Goal: Task Accomplishment & Management: Complete application form

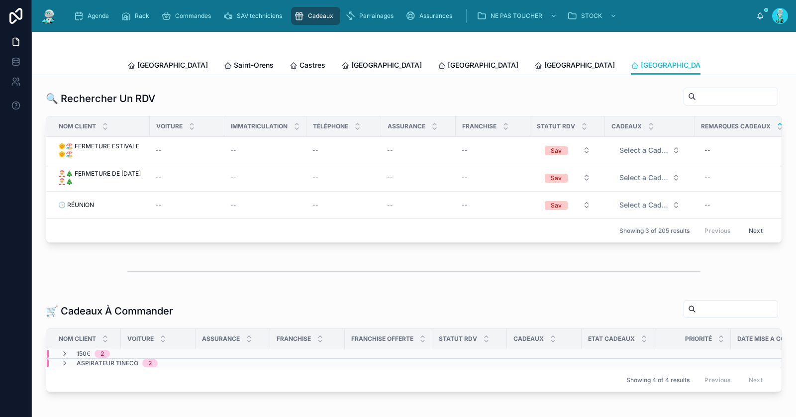
scroll to position [31, 0]
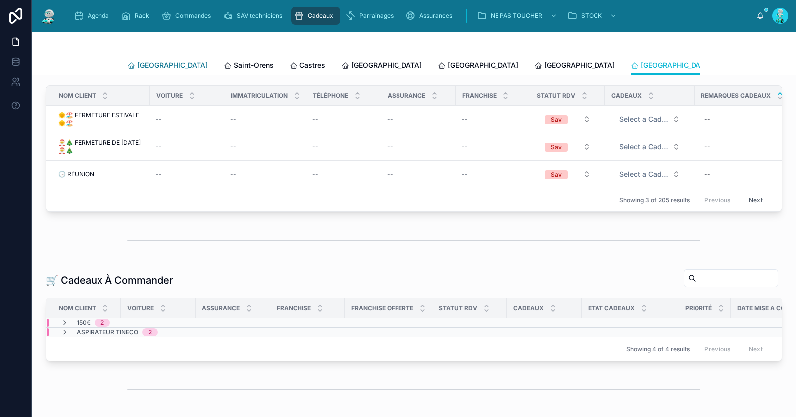
click at [146, 62] on span "[GEOGRAPHIC_DATA]" at bounding box center [172, 65] width 71 height 10
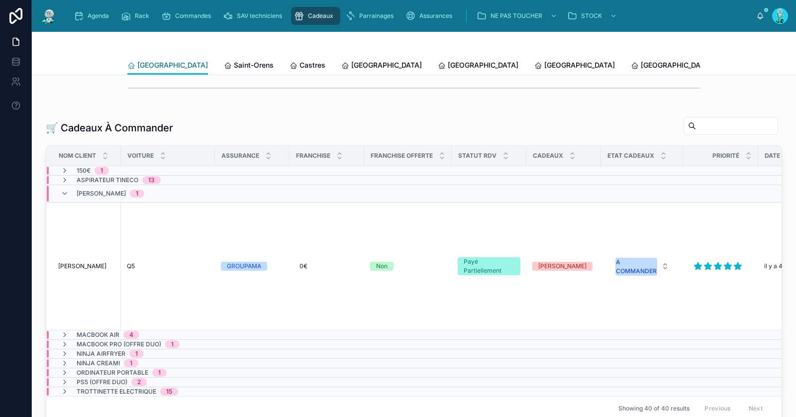
scroll to position [244, 0]
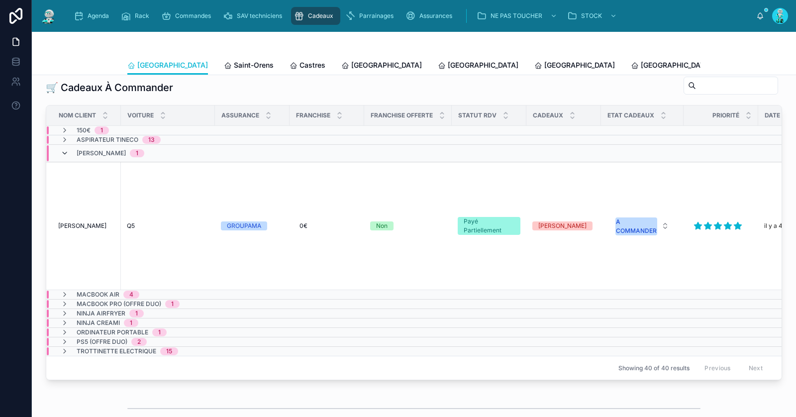
click at [65, 154] on span at bounding box center [65, 153] width 8 height 8
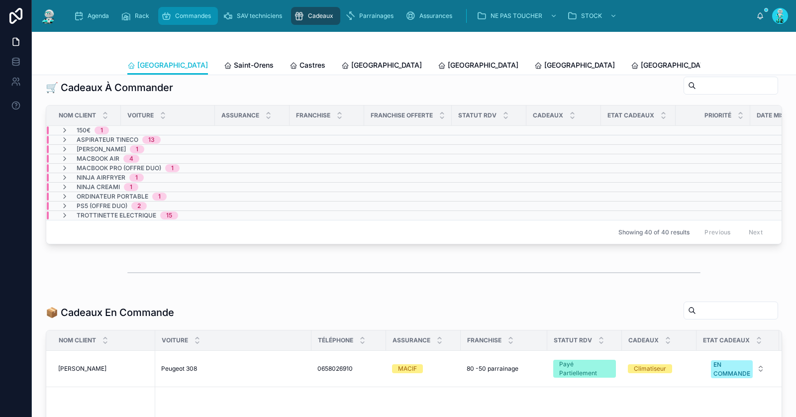
click at [187, 20] on div "Commandes" at bounding box center [188, 16] width 54 height 16
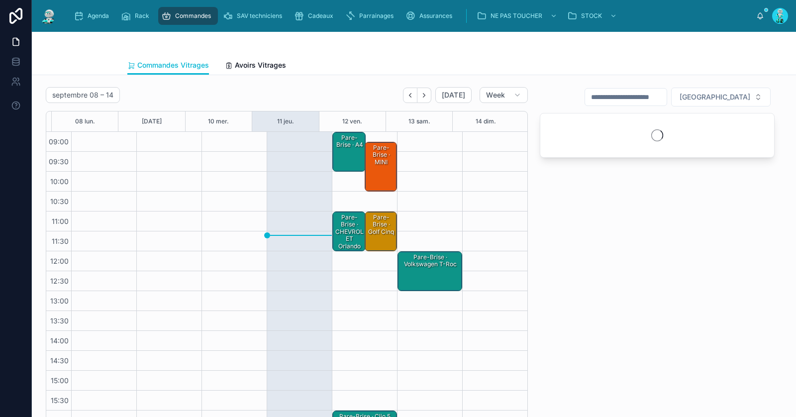
scroll to position [57, 0]
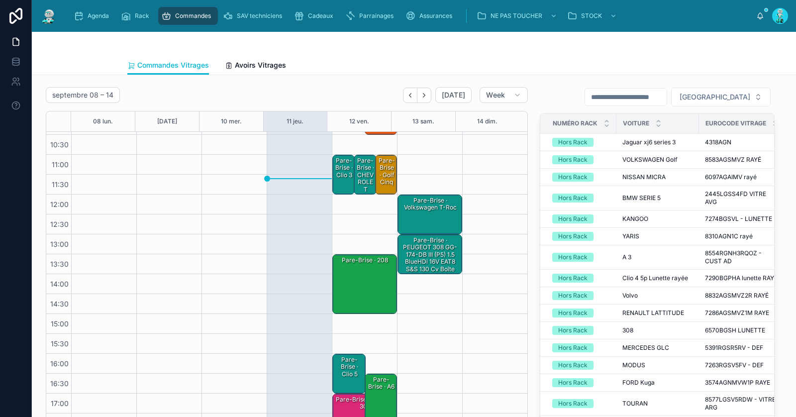
click at [334, 176] on div "Pare-Brise · clio 3" at bounding box center [343, 167] width 19 height 23
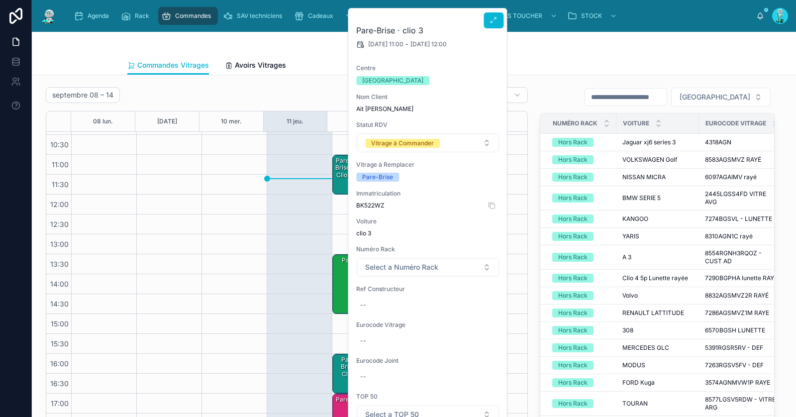
click at [375, 206] on span "BK522WZ" at bounding box center [427, 205] width 143 height 8
copy span "BK522WZ"
click at [563, 58] on div "Commandes Vitrages Avoirs Vitrages" at bounding box center [413, 65] width 573 height 19
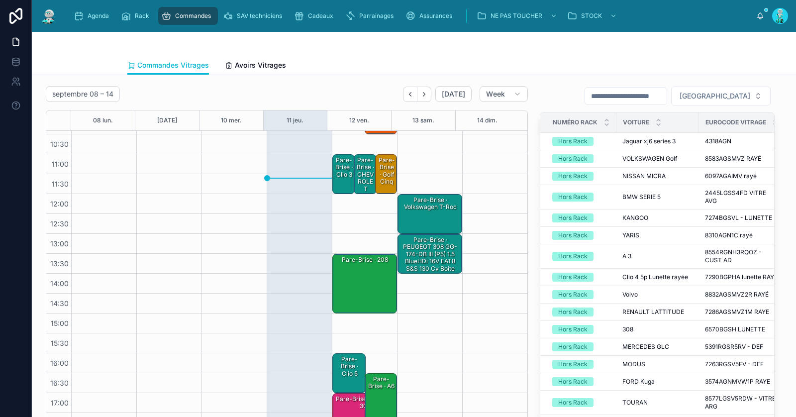
scroll to position [0, 0]
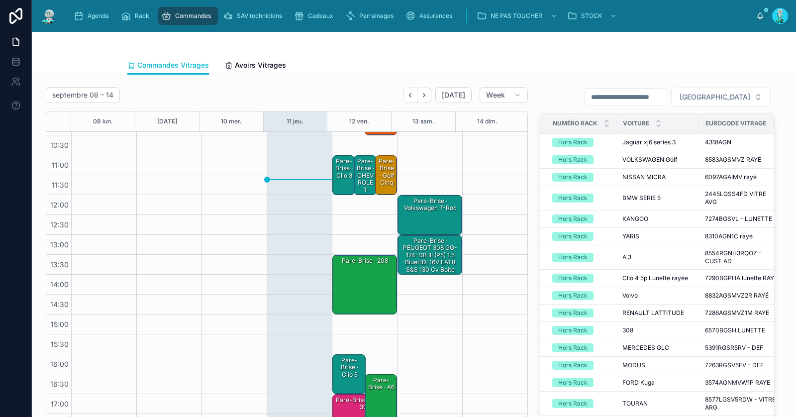
click at [339, 169] on div "Pare-Brise · clio 3" at bounding box center [343, 168] width 19 height 23
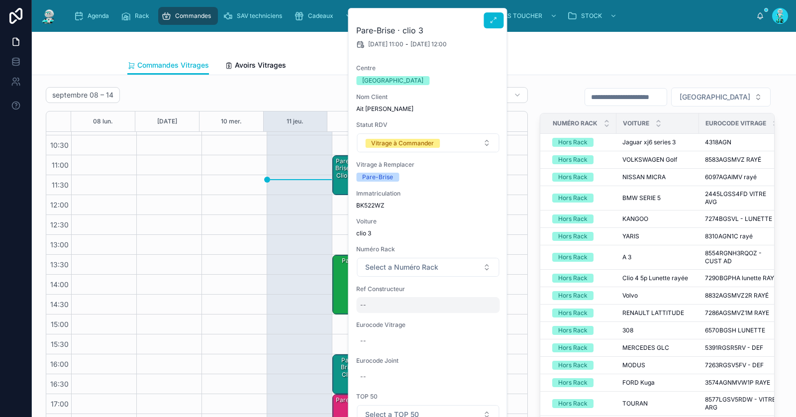
click at [397, 309] on div "--" at bounding box center [427, 305] width 143 height 16
type input "**********"
click at [485, 317] on icon "submit" at bounding box center [482, 317] width 8 height 8
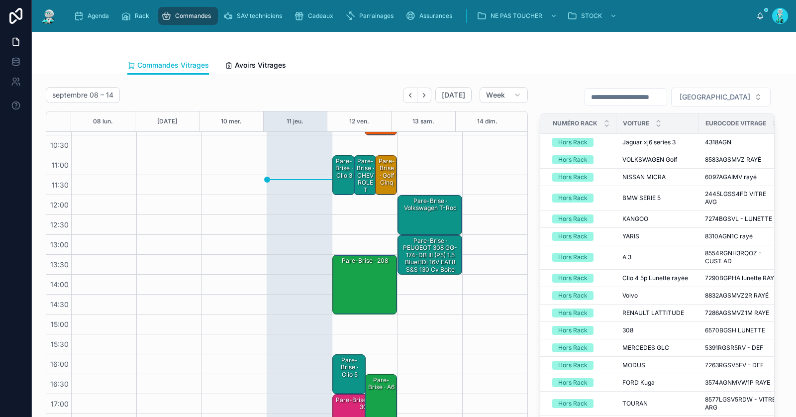
click at [336, 175] on div "Pare-Brise · clio 3" at bounding box center [343, 168] width 19 height 23
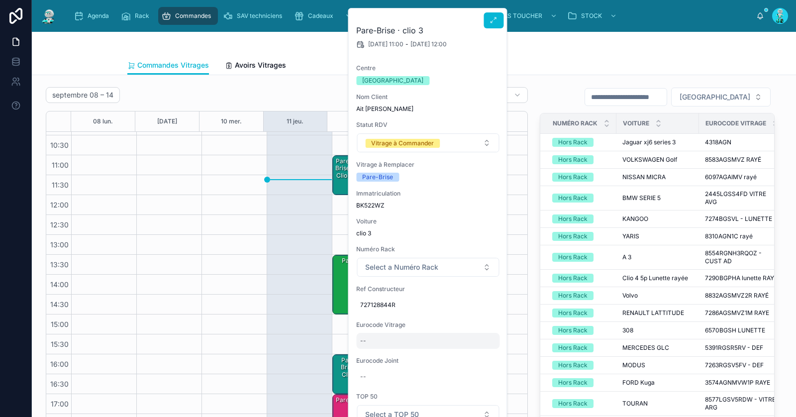
click at [382, 347] on div "--" at bounding box center [427, 341] width 143 height 16
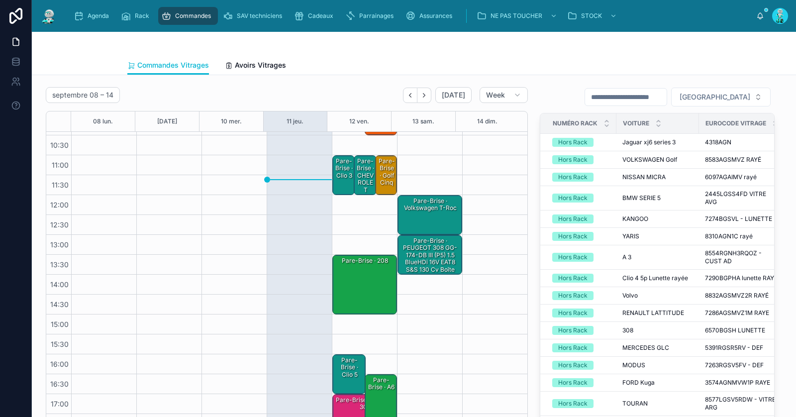
click at [340, 177] on div "Pare-Brise · clio 3" at bounding box center [343, 168] width 19 height 23
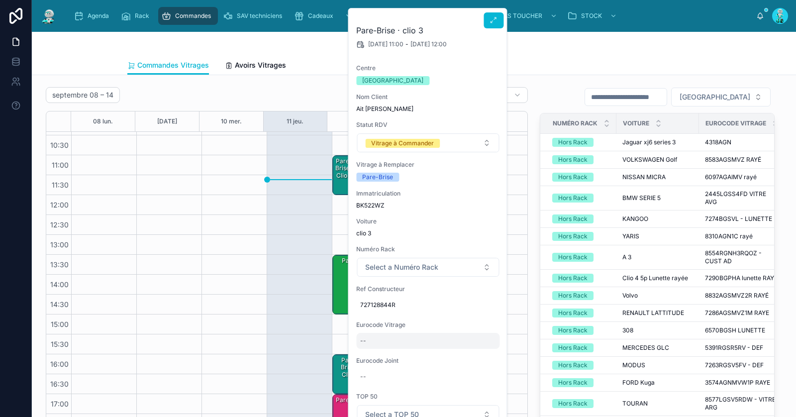
click at [384, 340] on div "--" at bounding box center [427, 341] width 143 height 16
click at [485, 351] on icon "submit" at bounding box center [482, 353] width 8 height 8
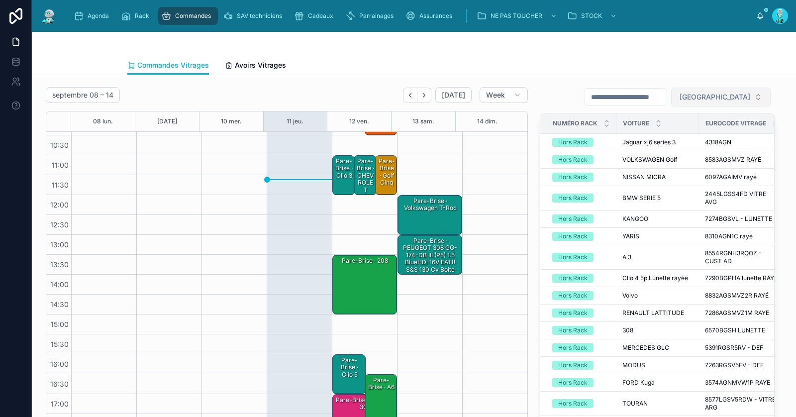
click at [724, 97] on span "[GEOGRAPHIC_DATA]" at bounding box center [715, 97] width 71 height 10
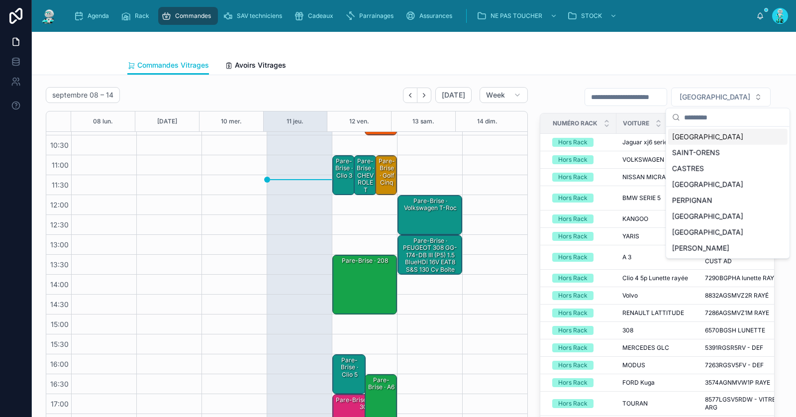
click at [717, 129] on div "[GEOGRAPHIC_DATA]" at bounding box center [727, 137] width 119 height 16
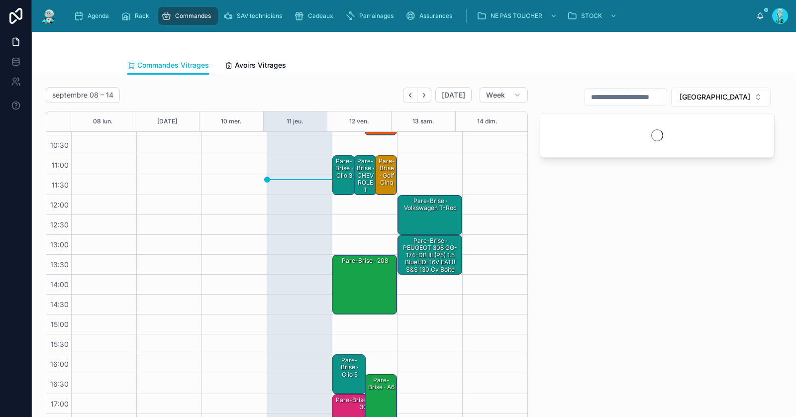
click at [645, 98] on input "text" at bounding box center [626, 97] width 82 height 14
paste input "**********"
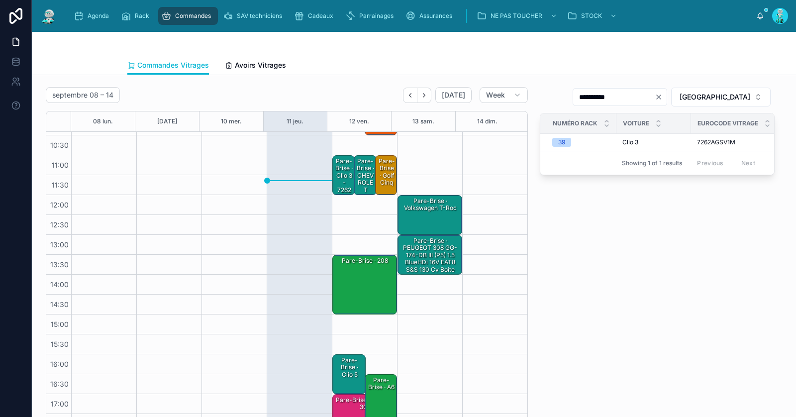
type input "**********"
click at [340, 178] on div "Pare-Brise · clio 3 - 7262AGSV1M" at bounding box center [343, 183] width 19 height 52
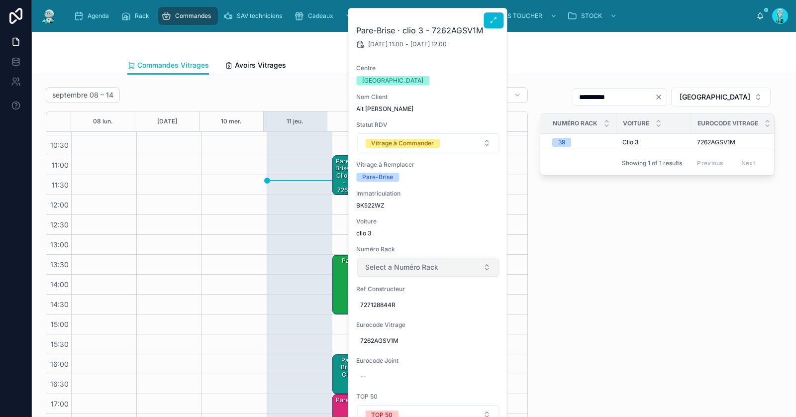
click at [412, 268] on span "Select a Numéro Rack" at bounding box center [401, 267] width 73 height 10
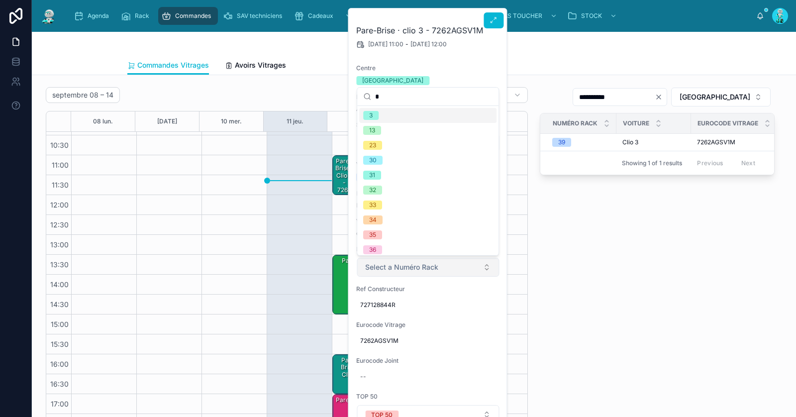
type input "**"
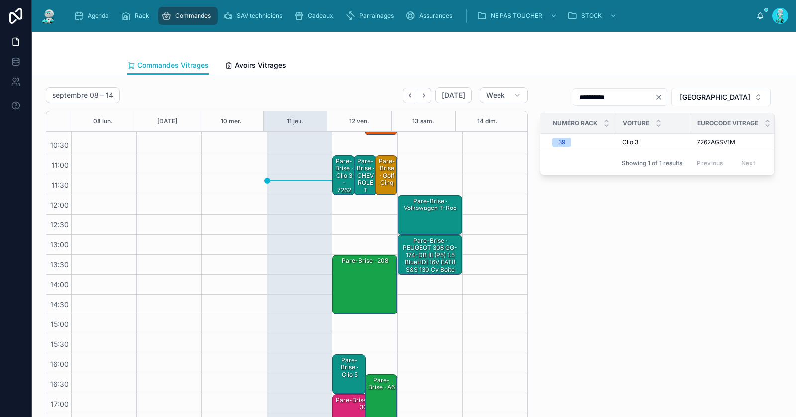
click at [334, 170] on div "Pare-Brise · clio 3 - 7262AGSV1M (39)" at bounding box center [343, 186] width 19 height 59
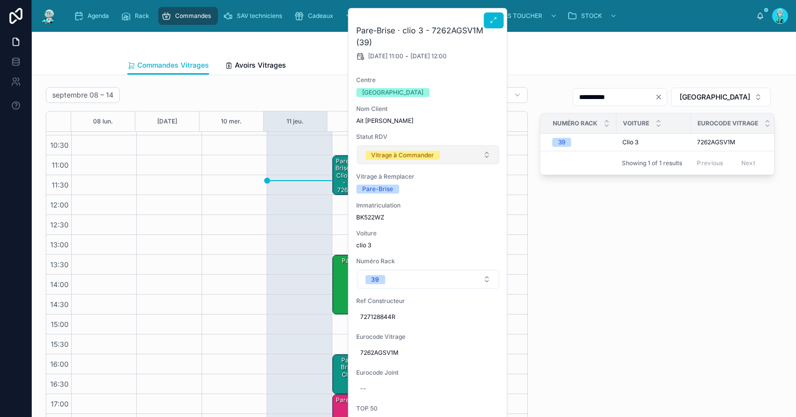
click at [386, 150] on span "Vitrage à Commander" at bounding box center [402, 155] width 75 height 10
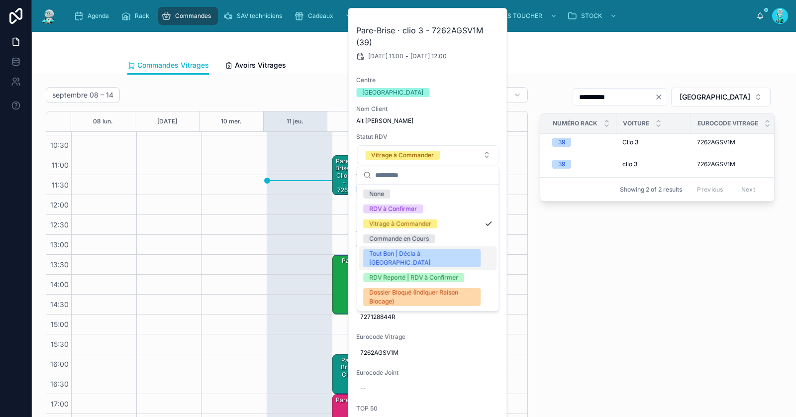
click at [402, 253] on div "Tout Bon | Décla à [GEOGRAPHIC_DATA]" at bounding box center [421, 258] width 105 height 18
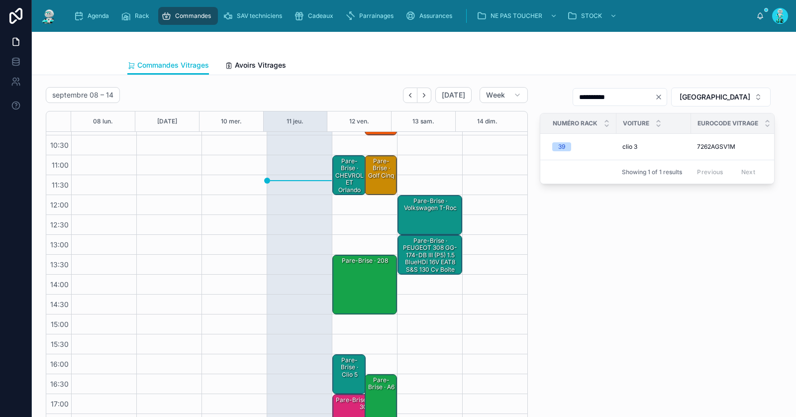
click at [344, 183] on div "Pare-Brise · CHEVROLET Orlando" at bounding box center [349, 176] width 31 height 38
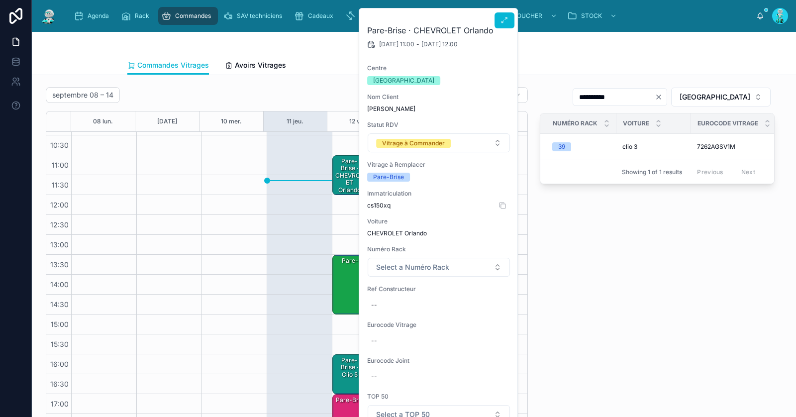
click at [379, 203] on span "cs150xq" at bounding box center [438, 205] width 143 height 8
copy span "cs150xq"
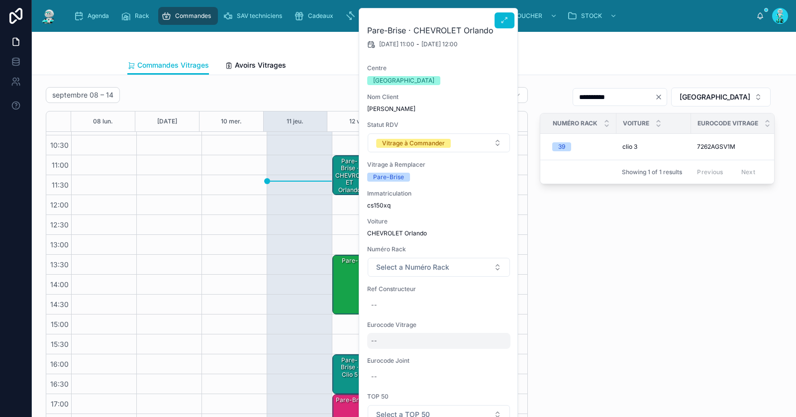
click at [391, 340] on div "--" at bounding box center [438, 341] width 143 height 16
click at [410, 312] on div "Pare-Brise · CHEVROLET Orlando [DATE] 11:00 - [DATE] 12:00 Centre [GEOGRAPHIC_D…" at bounding box center [438, 277] width 159 height 538
click at [410, 302] on div "--" at bounding box center [438, 305] width 143 height 16
type input "********"
click at [488, 318] on button "submit" at bounding box center [493, 317] width 12 height 12
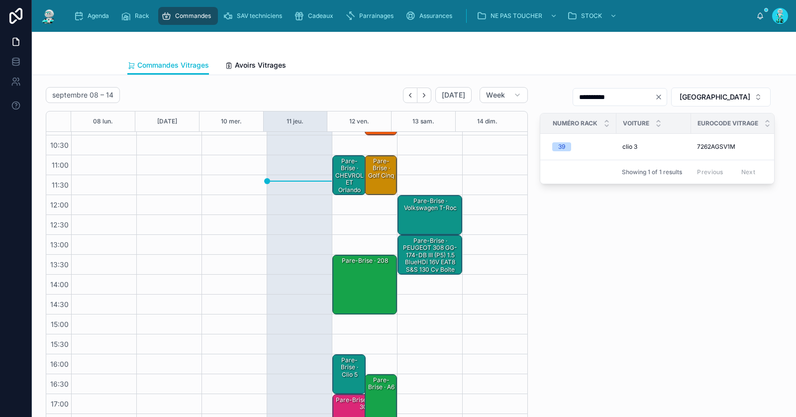
click at [661, 96] on icon "Clear" at bounding box center [659, 97] width 4 height 4
click at [667, 96] on input "text" at bounding box center [626, 97] width 82 height 14
paste input "**********"
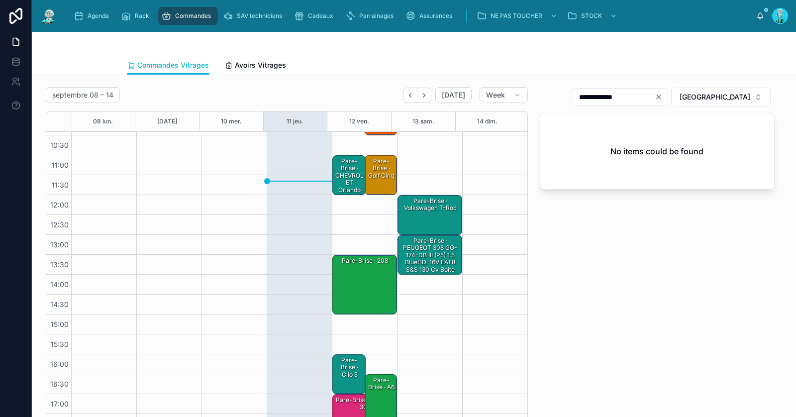
drag, startPoint x: 617, startPoint y: 97, endPoint x: 659, endPoint y: 97, distance: 41.3
click at [655, 98] on input "**********" at bounding box center [614, 97] width 82 height 14
type input "*****"
click at [344, 180] on div "Pare-Brise · CHEVROLET Orlando" at bounding box center [349, 176] width 31 height 38
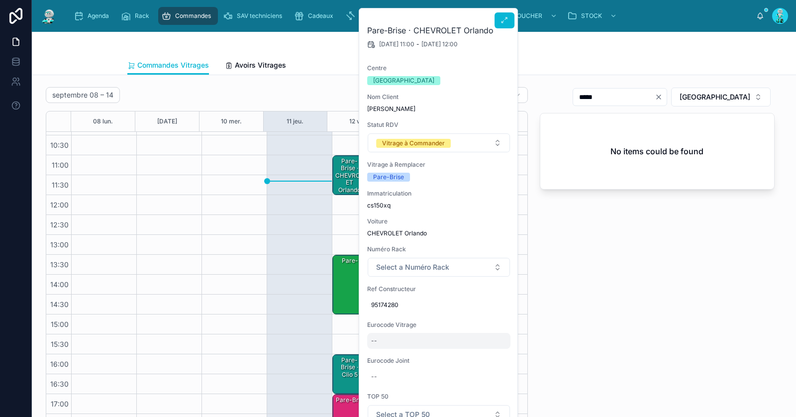
click at [395, 339] on div "--" at bounding box center [438, 341] width 143 height 16
type input "**********"
click button "submit" at bounding box center [493, 353] width 12 height 12
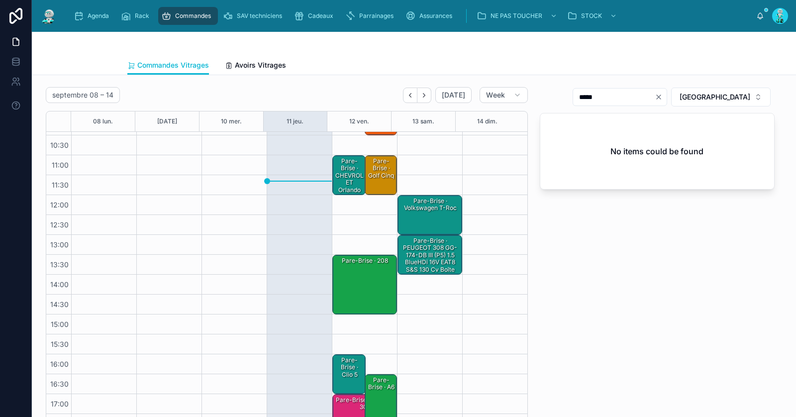
click at [349, 166] on div "Pare-Brise · CHEVROLET Orlando" at bounding box center [349, 176] width 31 height 38
click at [347, 172] on div "Pare-Brise · CHEVROLET Orlando - 3030AGNBLMV1B FE" at bounding box center [349, 186] width 31 height 59
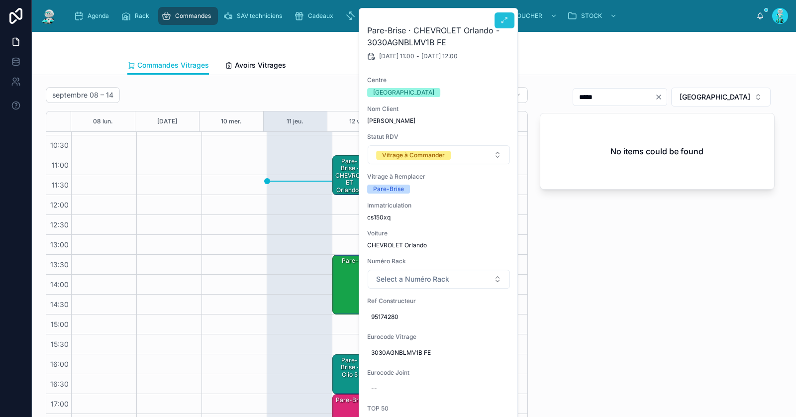
click at [508, 21] on icon at bounding box center [505, 20] width 8 height 8
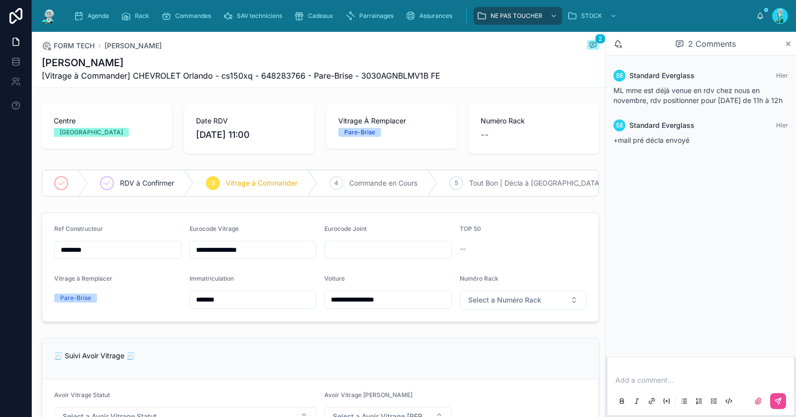
click at [660, 380] on p at bounding box center [702, 380] width 175 height 10
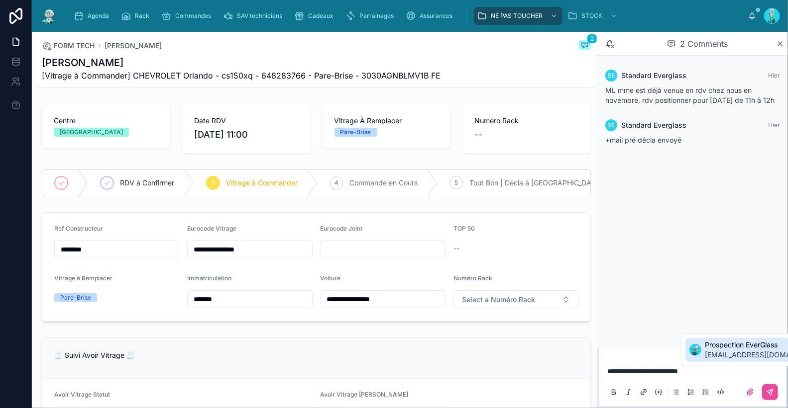
click at [723, 353] on span "[EMAIL_ADDRESS][DOMAIN_NAME]" at bounding box center [765, 355] width 120 height 10
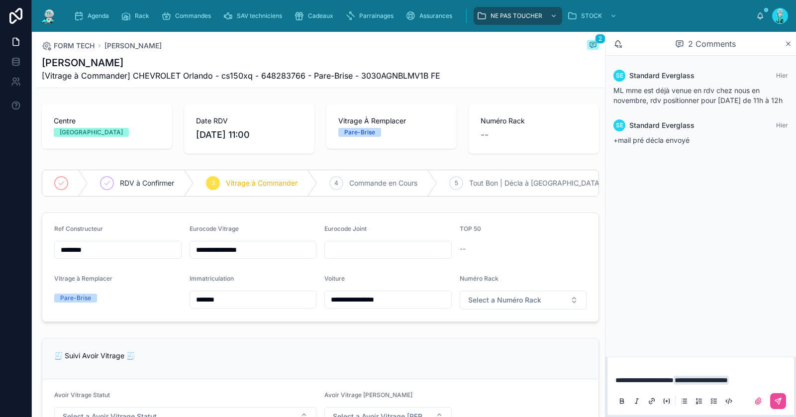
click at [674, 380] on span "**********" at bounding box center [644, 380] width 58 height 7
click at [782, 398] on icon at bounding box center [778, 401] width 8 height 8
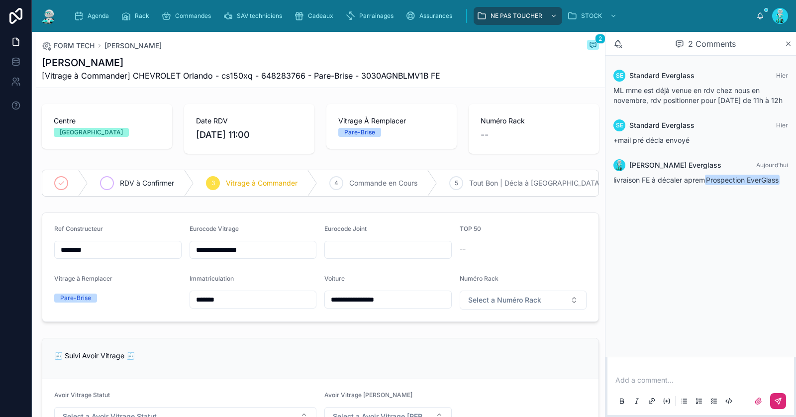
click at [156, 184] on span "RDV à Confirmer" at bounding box center [147, 183] width 54 height 10
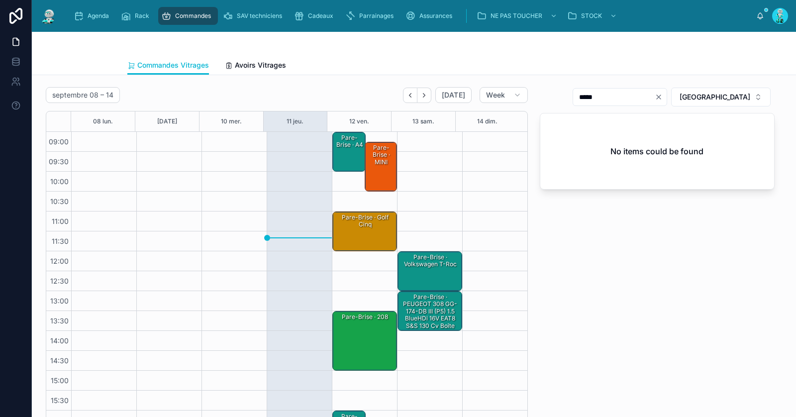
click at [345, 150] on div "Pare-Brise · a4" at bounding box center [349, 152] width 31 height 38
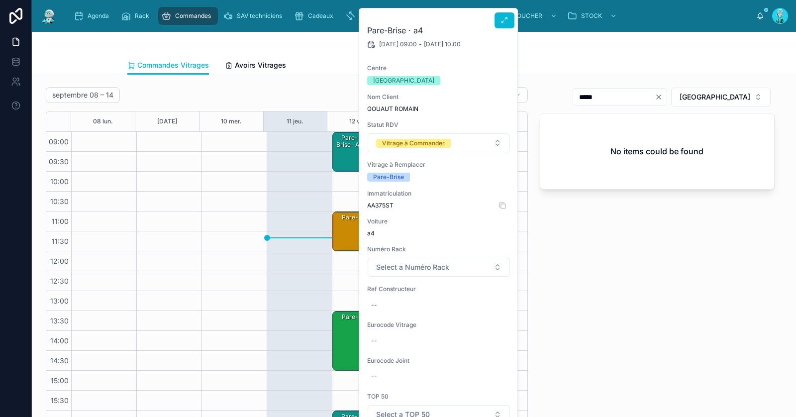
click at [385, 205] on span "AA375ST" at bounding box center [438, 205] width 143 height 8
copy span "AA375ST"
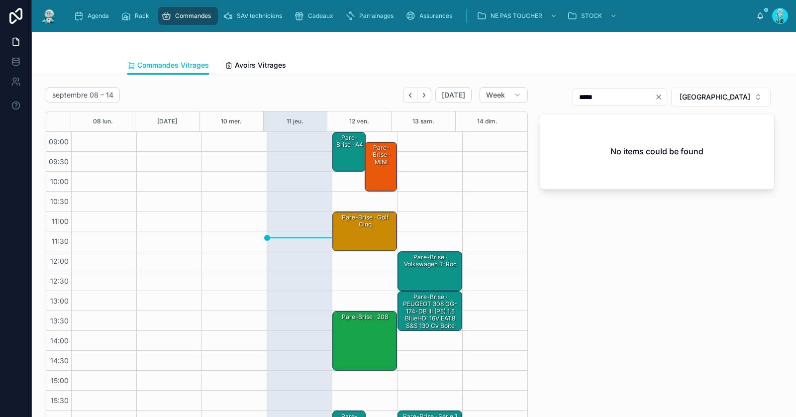
click at [343, 149] on div "Pare-Brise · a4" at bounding box center [349, 152] width 31 height 38
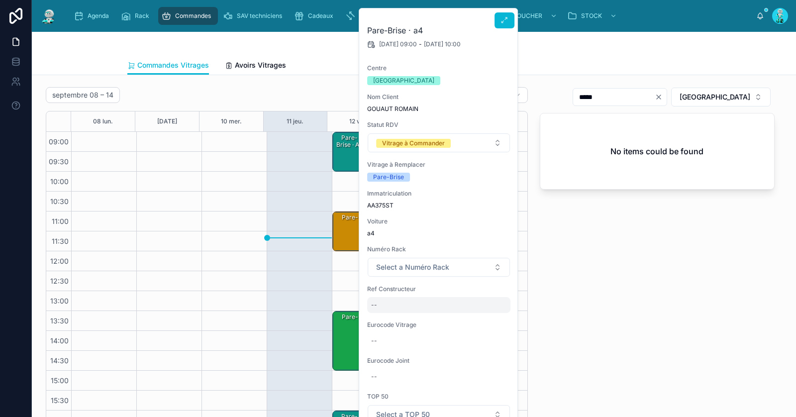
click at [434, 305] on div "--" at bounding box center [438, 305] width 143 height 16
type input "**********"
click at [496, 319] on icon "submit" at bounding box center [493, 317] width 8 height 8
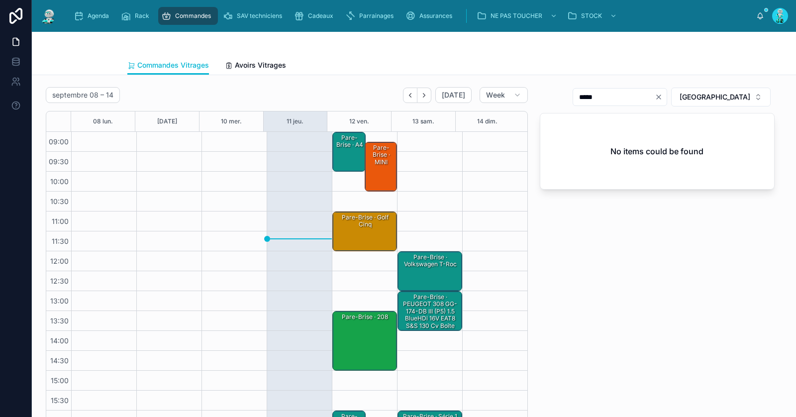
click at [340, 148] on div "Pare-Brise · a4" at bounding box center [349, 141] width 31 height 16
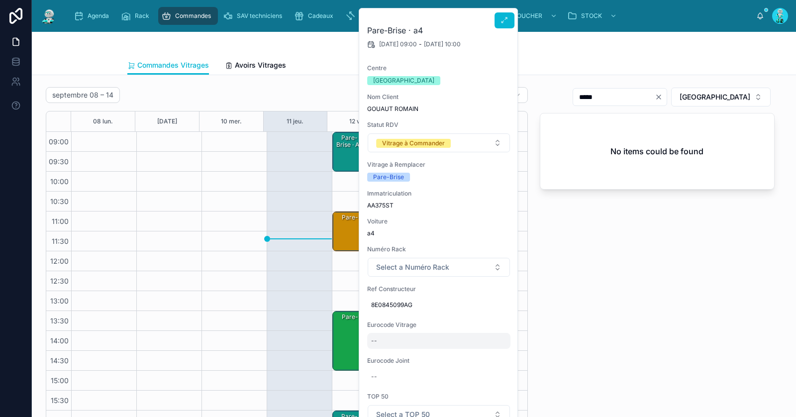
click at [385, 345] on div "--" at bounding box center [438, 341] width 143 height 16
type input "**********"
click at [494, 353] on icon "submit" at bounding box center [493, 353] width 5 height 3
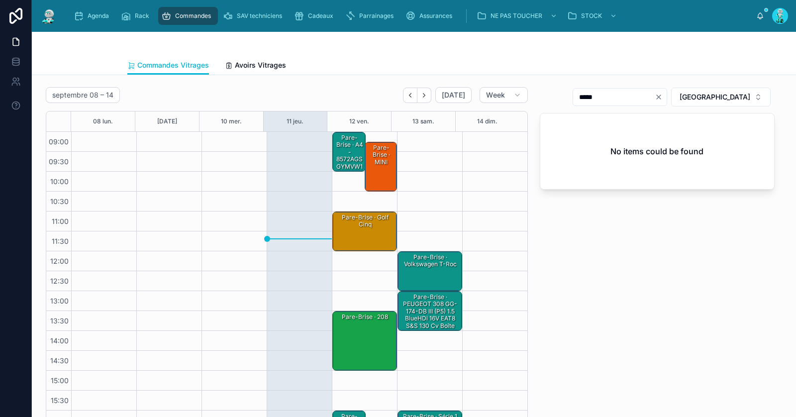
drag, startPoint x: 687, startPoint y: 99, endPoint x: 661, endPoint y: 98, distance: 25.4
click at [663, 98] on icon "Clear" at bounding box center [659, 97] width 8 height 8
click at [661, 98] on input "text" at bounding box center [626, 97] width 82 height 14
paste input "**********"
drag, startPoint x: 616, startPoint y: 96, endPoint x: 683, endPoint y: 96, distance: 66.7
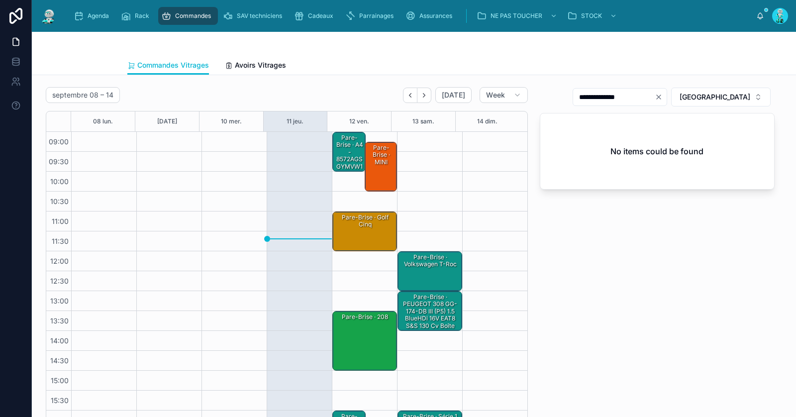
click at [667, 96] on div "**********" at bounding box center [620, 97] width 95 height 18
type input "*****"
click at [343, 147] on div "Pare-Brise · a4 - 8572AGSGYMVW1B" at bounding box center [349, 155] width 31 height 45
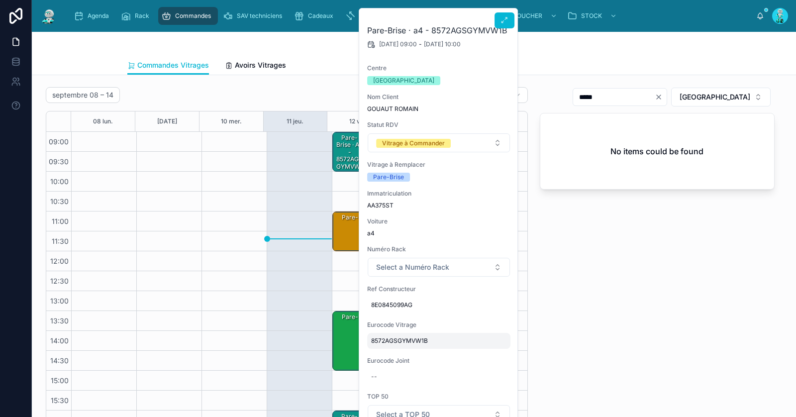
click at [443, 341] on span "8572AGSGYMVW1B" at bounding box center [438, 341] width 135 height 8
type input "**********"
click button "submit" at bounding box center [493, 353] width 12 height 12
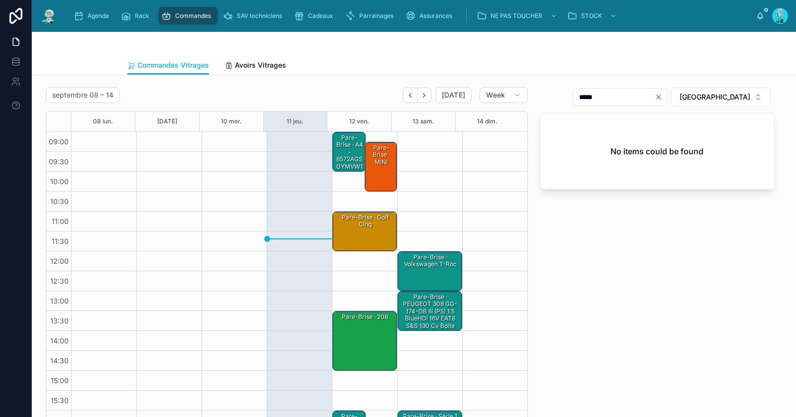
drag, startPoint x: 340, startPoint y: 153, endPoint x: 346, endPoint y: 161, distance: 9.6
click at [340, 152] on div "Pare-Brise · a4 - 8572AGSGYMVW1B" at bounding box center [349, 155] width 31 height 45
click at [367, 154] on div "Pare-Brise · MINI" at bounding box center [381, 154] width 29 height 23
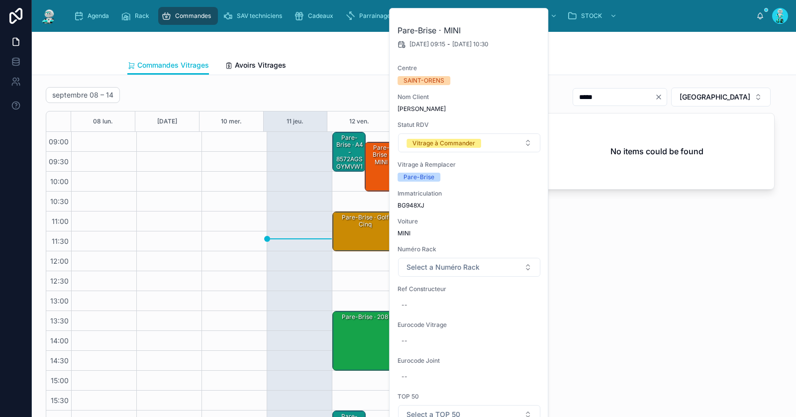
click at [350, 152] on div "Pare-Brise · a4 - 8572AGSGYMVW1B vin" at bounding box center [349, 155] width 31 height 45
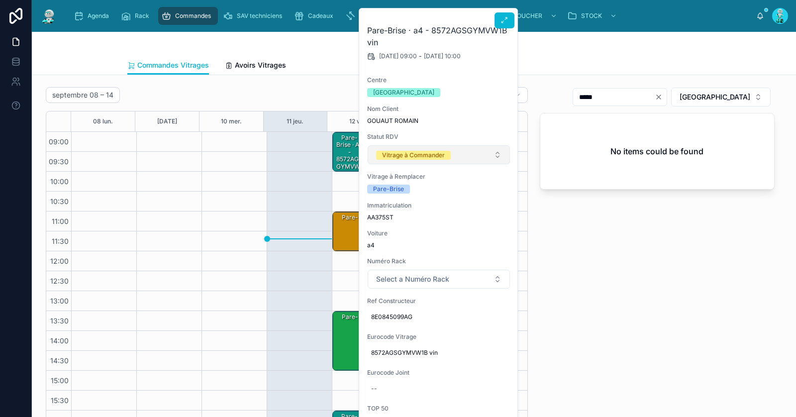
click at [397, 154] on div "Vitrage à Commander" at bounding box center [413, 155] width 63 height 9
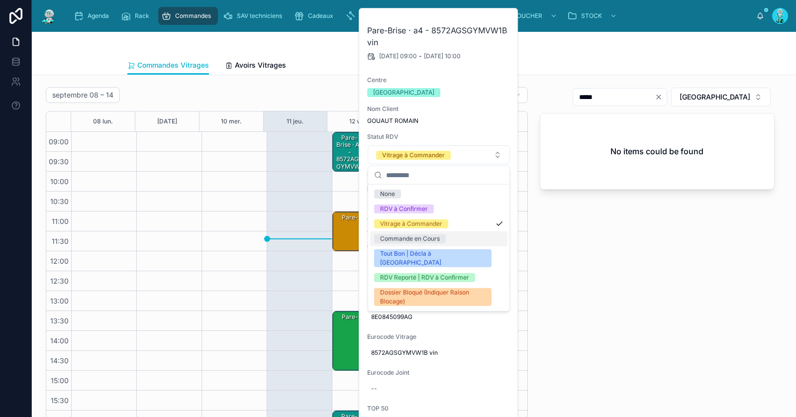
click at [403, 239] on div "Commande en Cours" at bounding box center [410, 238] width 60 height 9
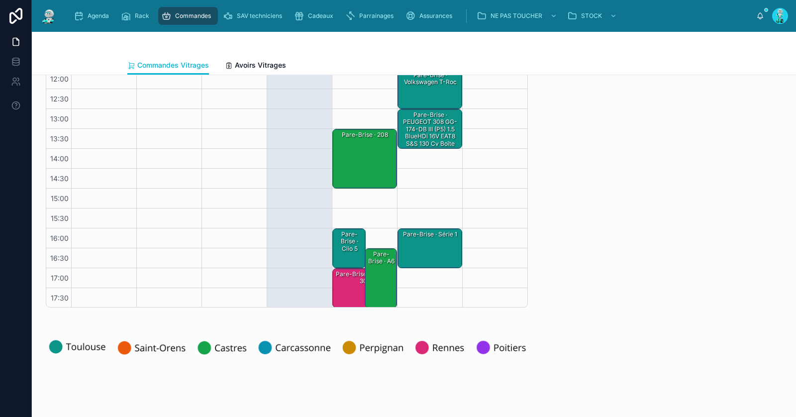
scroll to position [218, 0]
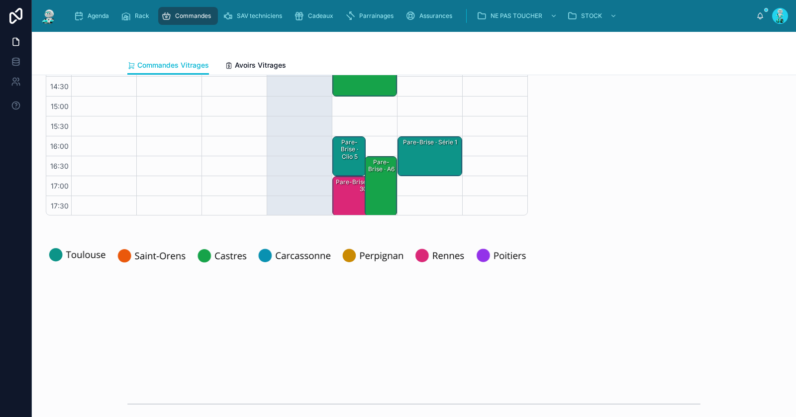
click at [338, 153] on div "Pare-Brise · clio 5" at bounding box center [349, 149] width 31 height 23
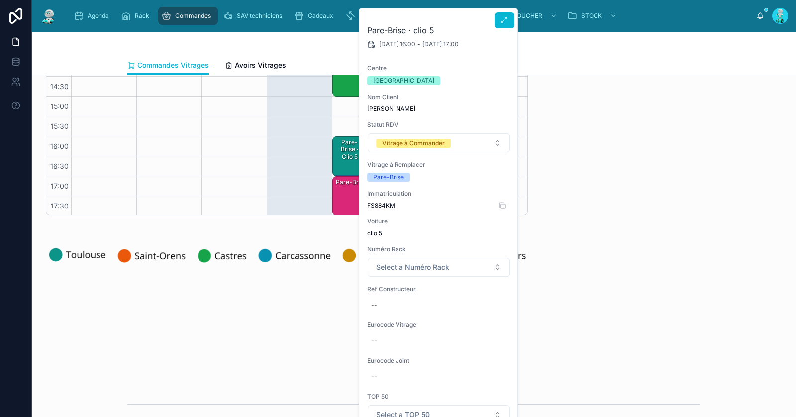
click at [383, 201] on span "FS884KM" at bounding box center [438, 205] width 143 height 8
copy span "FS884KM"
click at [404, 305] on div "--" at bounding box center [438, 305] width 143 height 16
type input "**********"
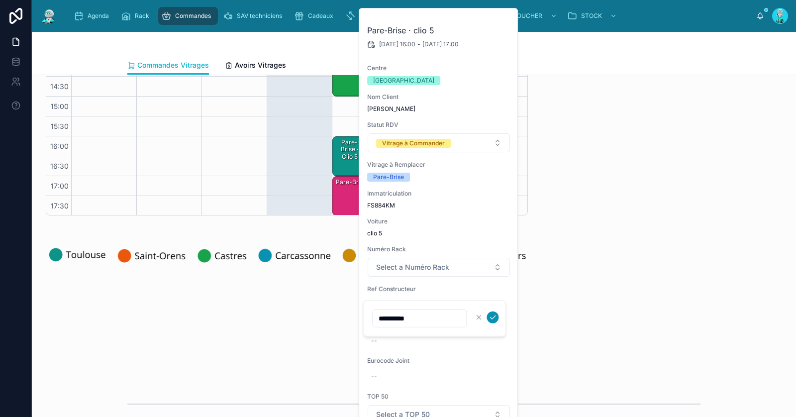
click at [496, 319] on icon "submit" at bounding box center [493, 317] width 8 height 8
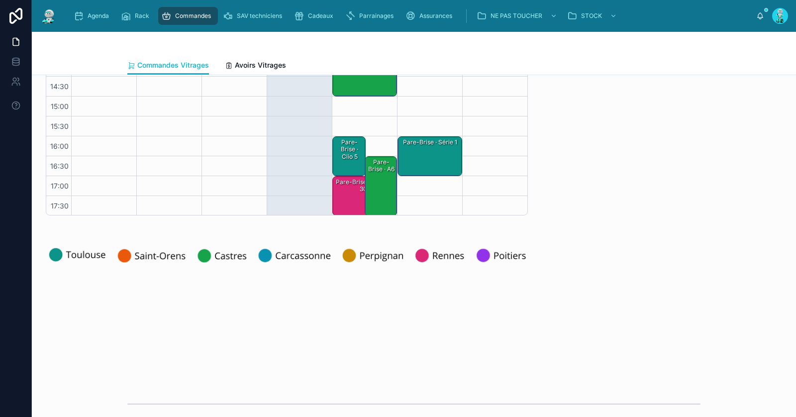
click at [343, 155] on div "Pare-Brise · clio 5" at bounding box center [349, 149] width 31 height 23
click at [342, 154] on div "Pare-Brise · clio 5" at bounding box center [349, 149] width 31 height 23
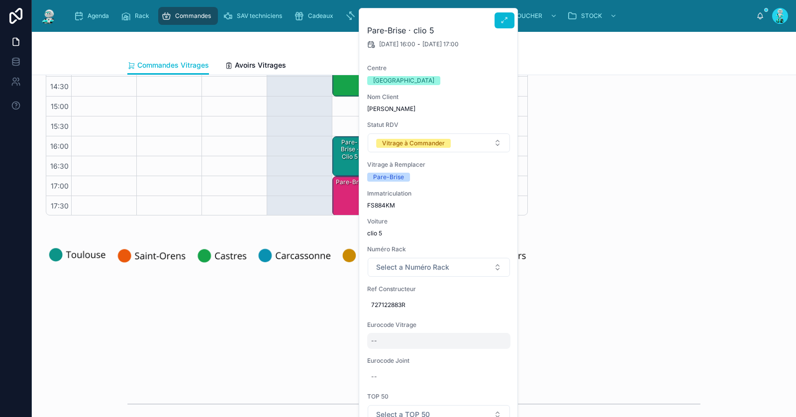
click at [406, 341] on div "--" at bounding box center [438, 341] width 143 height 16
type input "**********"
click at [494, 356] on icon "submit" at bounding box center [493, 353] width 8 height 8
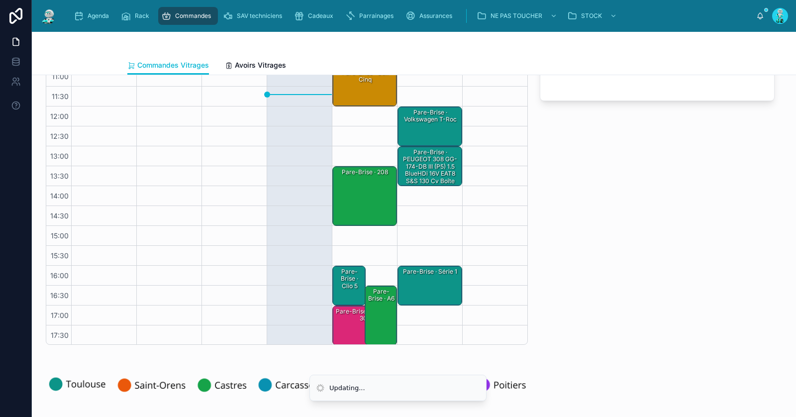
scroll to position [0, 0]
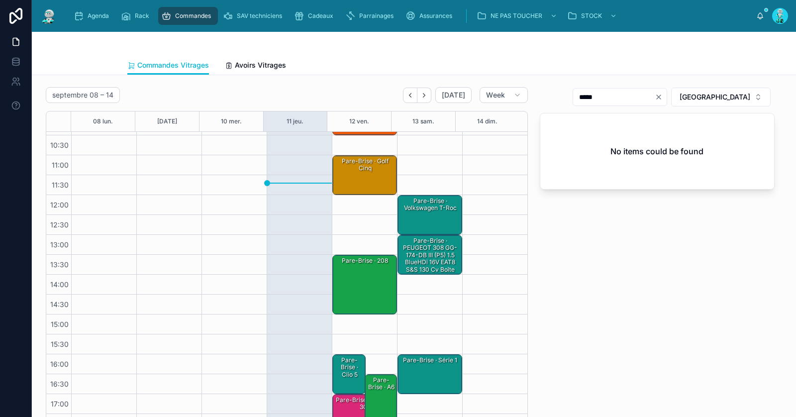
click at [663, 99] on icon "Clear" at bounding box center [659, 97] width 8 height 8
click at [667, 101] on input "text" at bounding box center [626, 97] width 82 height 14
paste input "**********"
type input "**********"
click at [342, 374] on div "Pare-Brise · clio 5 - 7310AGACMVZ" at bounding box center [349, 375] width 31 height 38
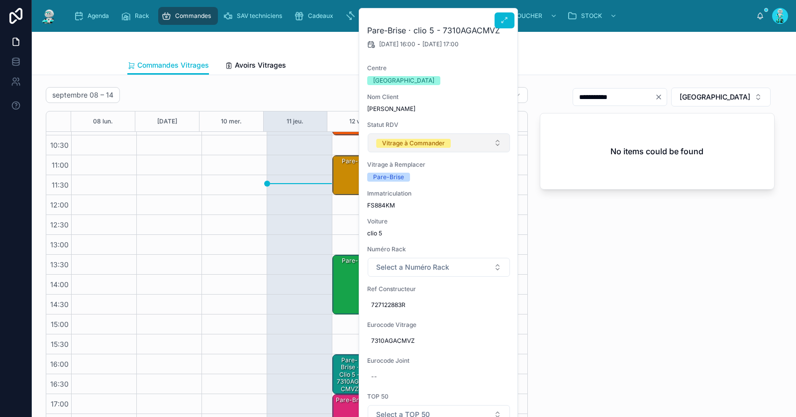
click at [418, 142] on div "Vitrage à Commander" at bounding box center [413, 143] width 63 height 9
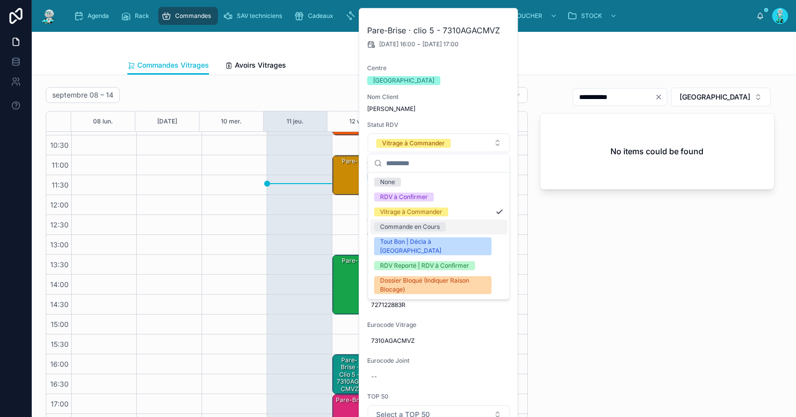
click at [419, 226] on div "Commande en Cours" at bounding box center [410, 226] width 60 height 9
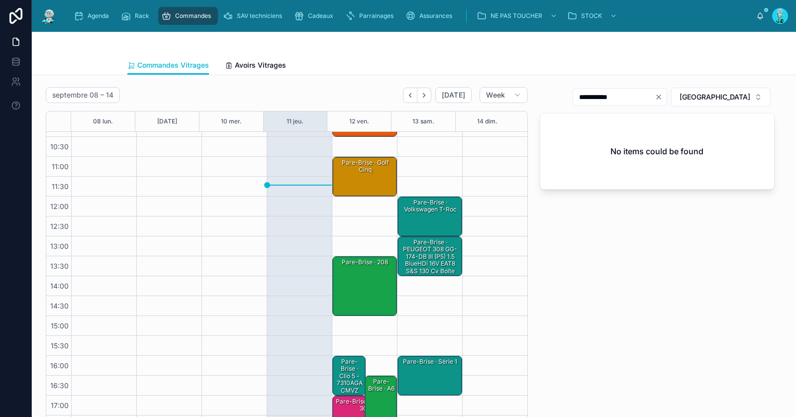
scroll to position [56, 0]
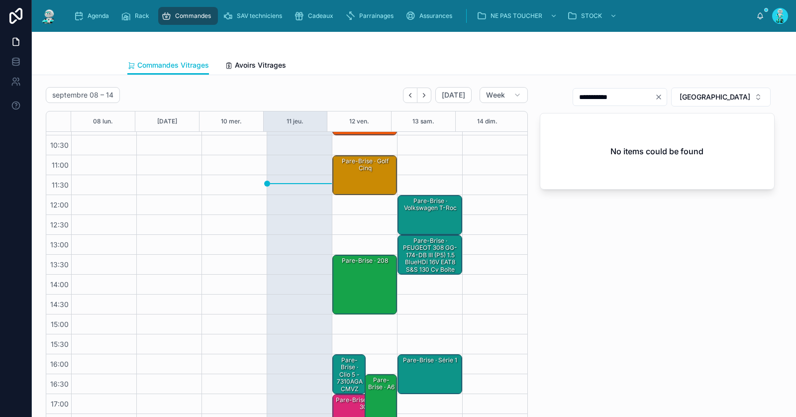
click at [421, 201] on div "Pare-Brise · Volkswagen T-Roc" at bounding box center [431, 205] width 62 height 16
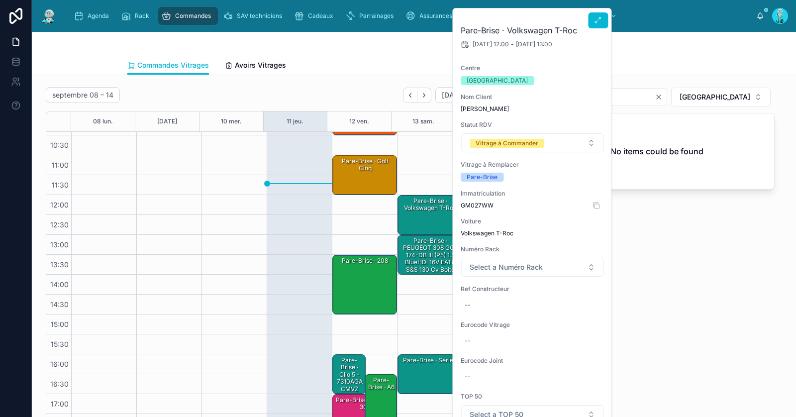
click at [471, 202] on span "GM027WW" at bounding box center [532, 205] width 143 height 8
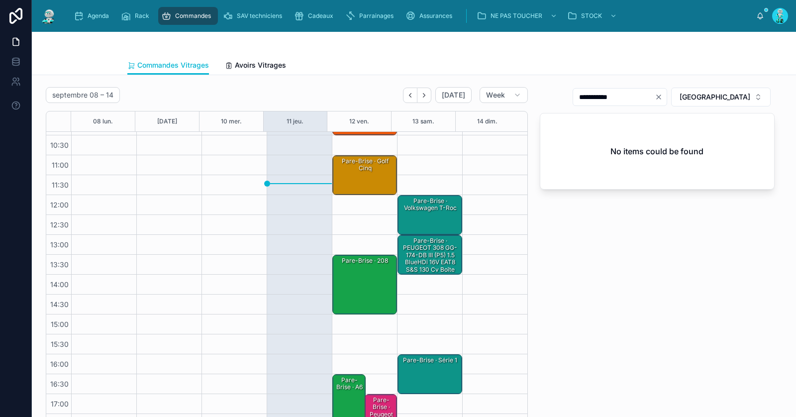
click at [429, 209] on div "Pare-Brise · Volkswagen T-Roc" at bounding box center [431, 205] width 62 height 16
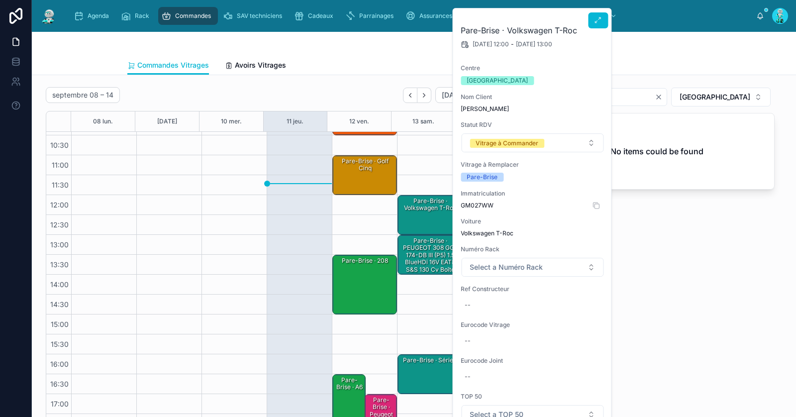
click at [473, 205] on span "GM027WW" at bounding box center [532, 205] width 143 height 8
copy span "GM027WW"
click at [500, 305] on div "--" at bounding box center [532, 305] width 143 height 16
type input "**********"
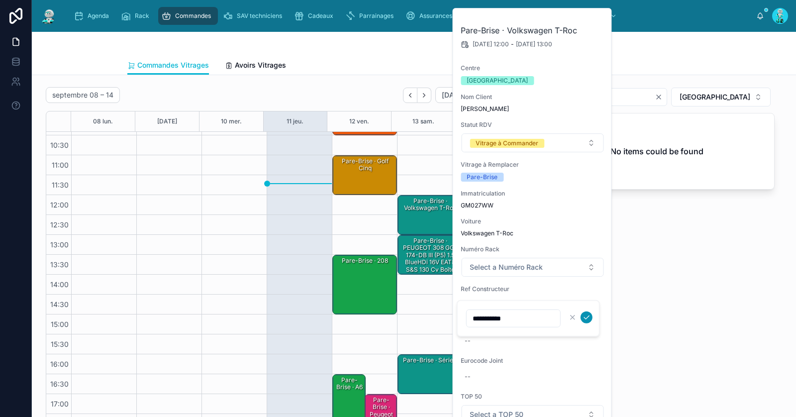
click at [591, 319] on button "submit" at bounding box center [587, 317] width 12 height 12
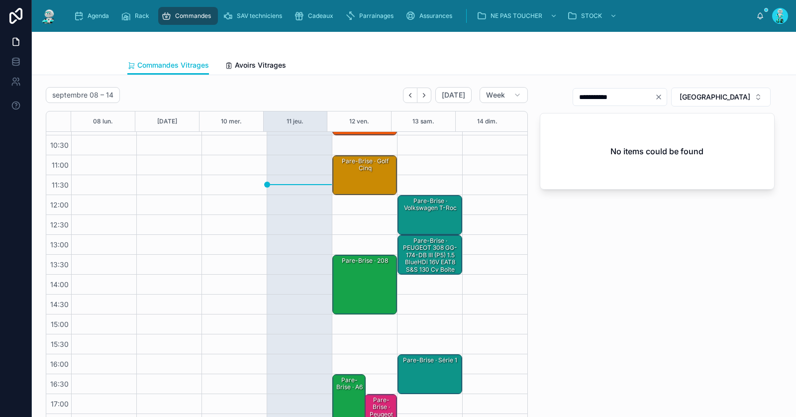
drag, startPoint x: 684, startPoint y: 96, endPoint x: 662, endPoint y: 92, distance: 21.8
click at [661, 96] on icon "Clear" at bounding box center [659, 97] width 4 height 4
click at [657, 92] on input "text" at bounding box center [626, 97] width 82 height 14
paste input "**********"
type input "*****"
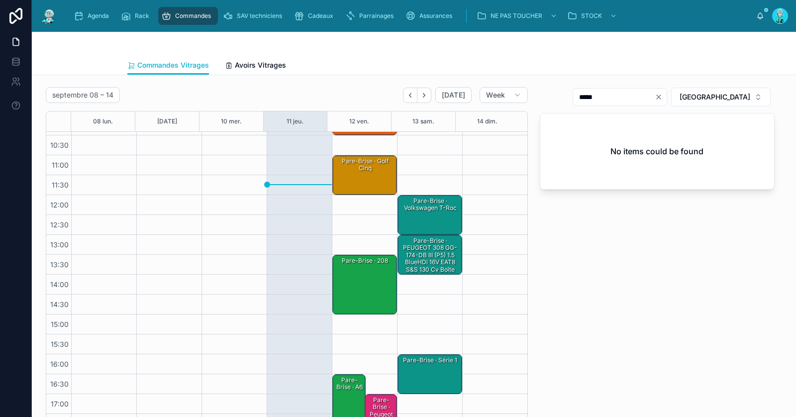
click at [426, 213] on div "Pare-Brise · Volkswagen T-Roc" at bounding box center [431, 215] width 62 height 38
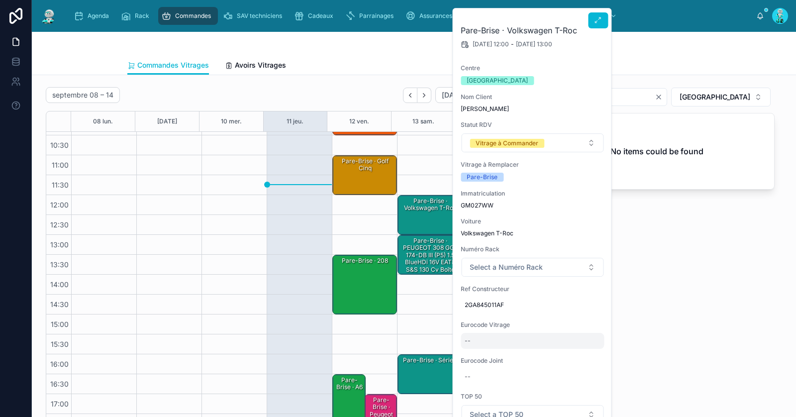
click at [495, 338] on div "--" at bounding box center [532, 341] width 143 height 16
type input "**********"
click at [586, 350] on icon "submit" at bounding box center [587, 353] width 8 height 8
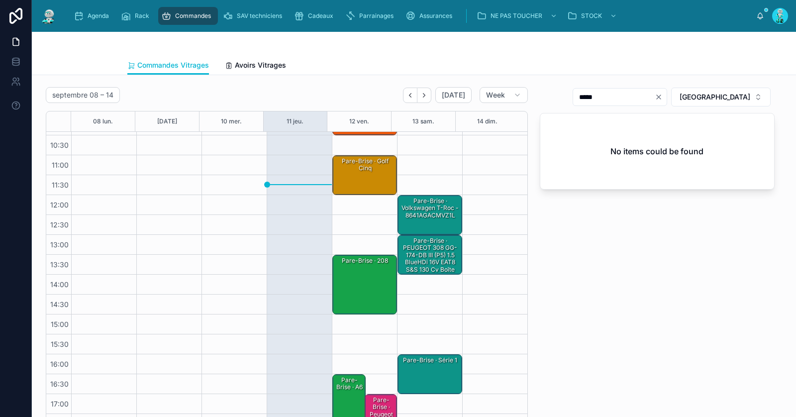
click at [427, 210] on div "Pare-Brise · Volkswagen T-Roc - 8641AGACMVZ1L" at bounding box center [431, 208] width 62 height 23
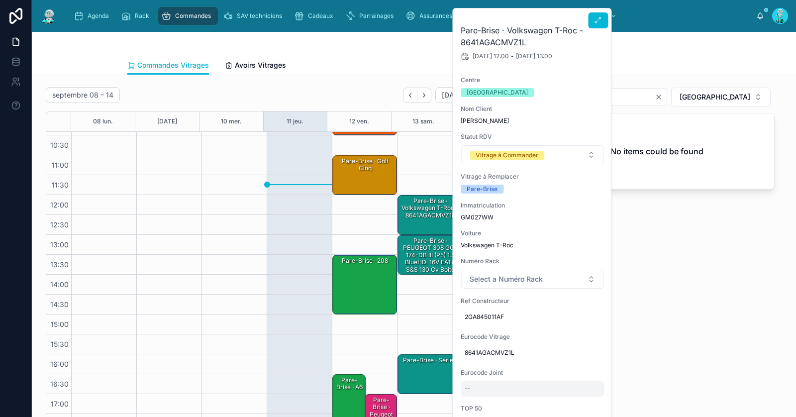
click at [510, 384] on div "--" at bounding box center [532, 389] width 143 height 16
type input "*********"
click at [584, 398] on icon "submit" at bounding box center [587, 398] width 8 height 8
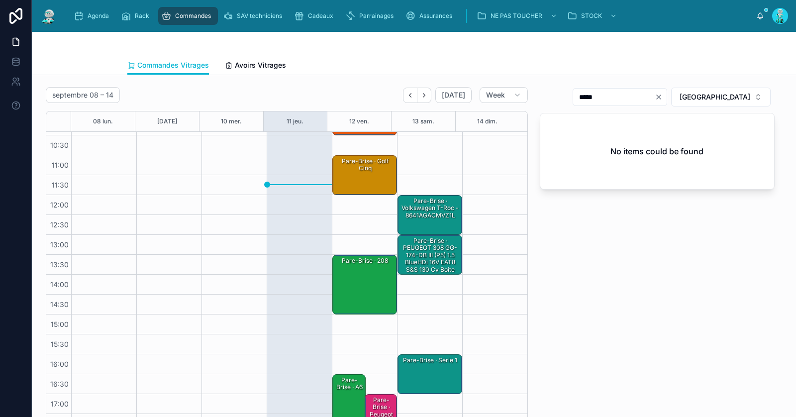
click at [439, 209] on div "Pare-Brise · Volkswagen T-Roc - 8641AGACMVZ1L" at bounding box center [431, 208] width 62 height 23
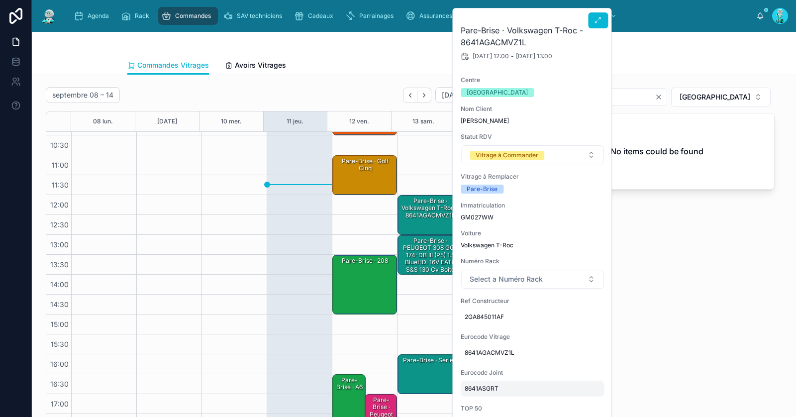
click at [518, 391] on span "8641ASGRT" at bounding box center [532, 389] width 135 height 8
type input "**********"
click button "submit" at bounding box center [587, 398] width 12 height 12
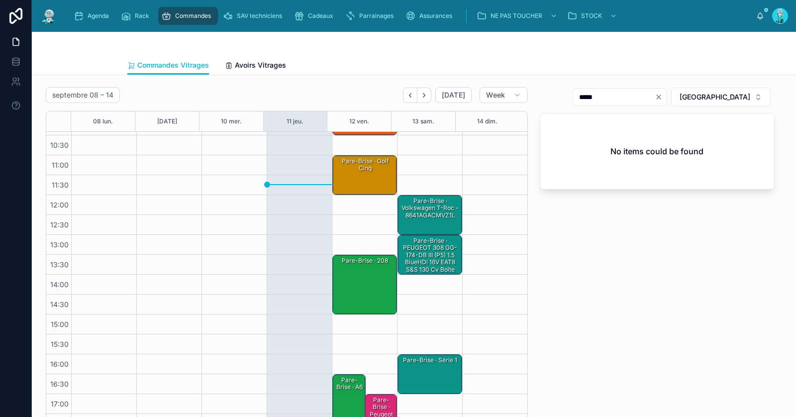
click at [442, 205] on div "Pare-Brise · Volkswagen T-Roc - 8641AGACMVZ1L" at bounding box center [431, 208] width 62 height 23
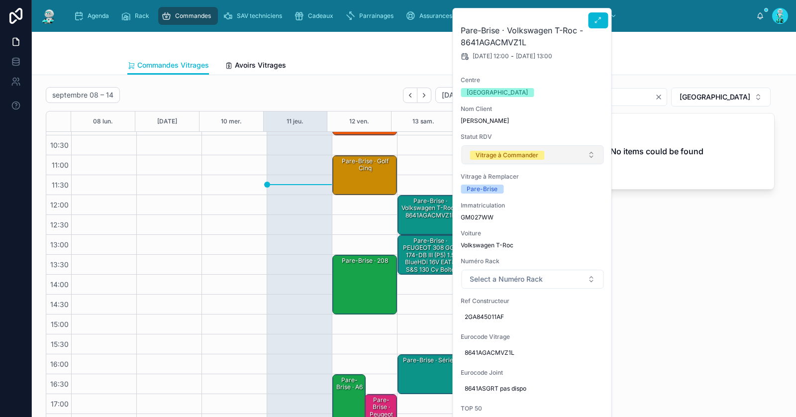
click at [500, 161] on button "Vitrage à Commander" at bounding box center [532, 154] width 142 height 19
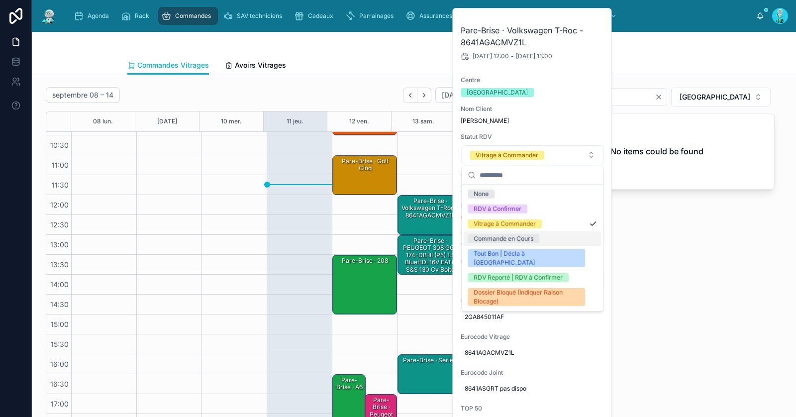
click at [508, 235] on div "Commande en Cours" at bounding box center [504, 238] width 60 height 9
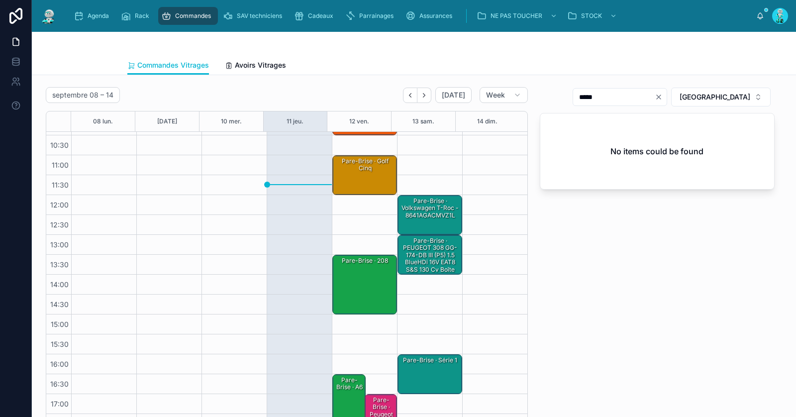
click at [435, 251] on div "Pare-Brise · PEUGEOT 308 GG-174-DB III (P5) 1.5 BlueHDi 16V EAT8 S&S 130 cv Boî…" at bounding box center [431, 258] width 62 height 45
click at [439, 262] on div "Pare-Brise · PEUGEOT 308 GG-174-DB III (P5) 1.5 BlueHDi 16V EAT8 S&S 130 cv Boî…" at bounding box center [431, 258] width 62 height 45
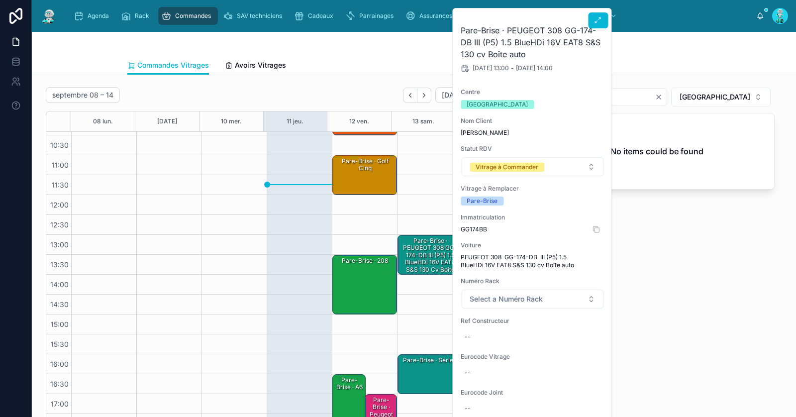
click at [472, 228] on span "GG174BB" at bounding box center [532, 229] width 143 height 8
copy span "GG174BB"
click at [595, 23] on icon at bounding box center [598, 20] width 8 height 8
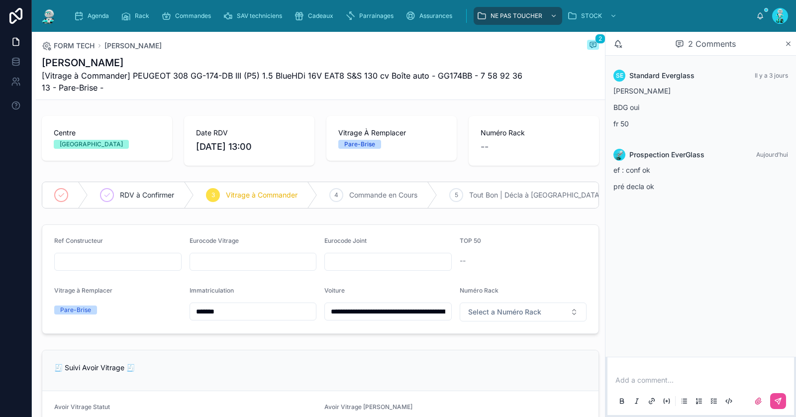
click at [656, 380] on p at bounding box center [702, 380] width 175 height 10
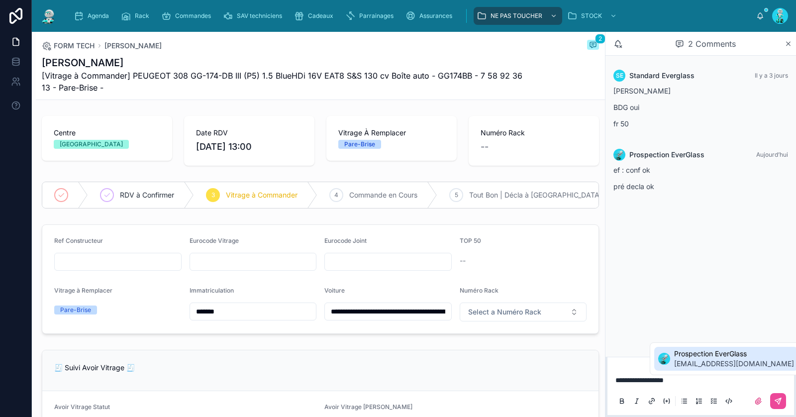
click at [701, 362] on span "[EMAIL_ADDRESS][DOMAIN_NAME]" at bounding box center [734, 364] width 120 height 10
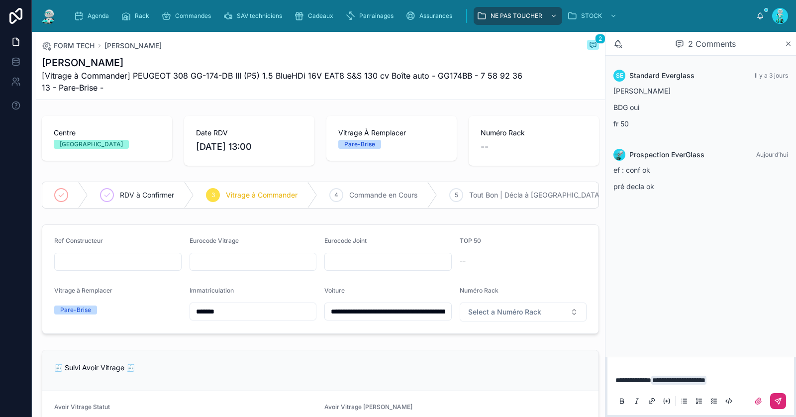
click at [782, 402] on button at bounding box center [778, 401] width 16 height 16
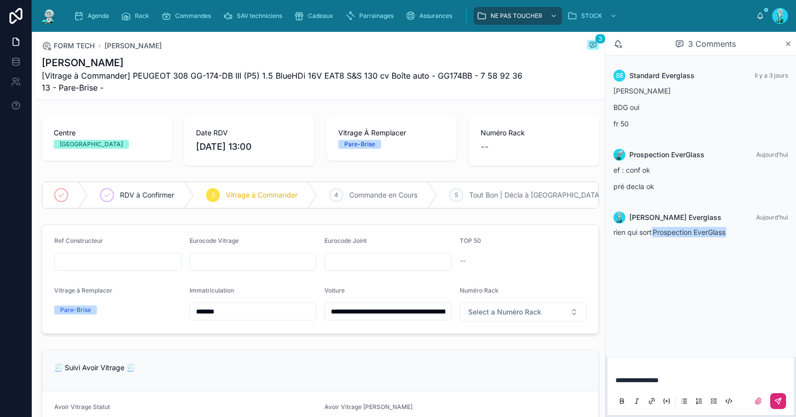
click at [778, 401] on icon at bounding box center [779, 399] width 3 height 3
click at [149, 196] on span "RDV à Confirmer" at bounding box center [147, 195] width 54 height 10
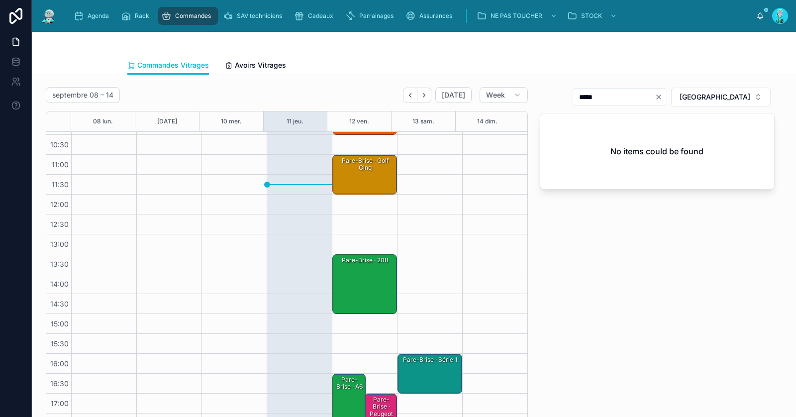
scroll to position [56, 0]
click at [416, 363] on div "Pare-Brise · Série 1" at bounding box center [431, 360] width 62 height 9
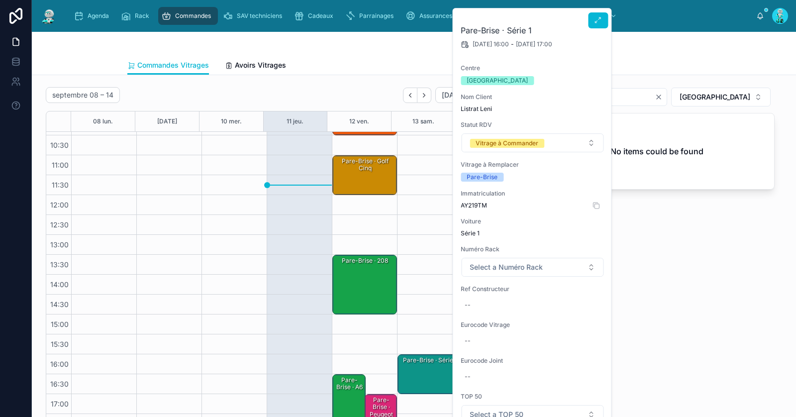
click at [475, 205] on span "AY219TM" at bounding box center [532, 205] width 143 height 8
copy span "AY219TM"
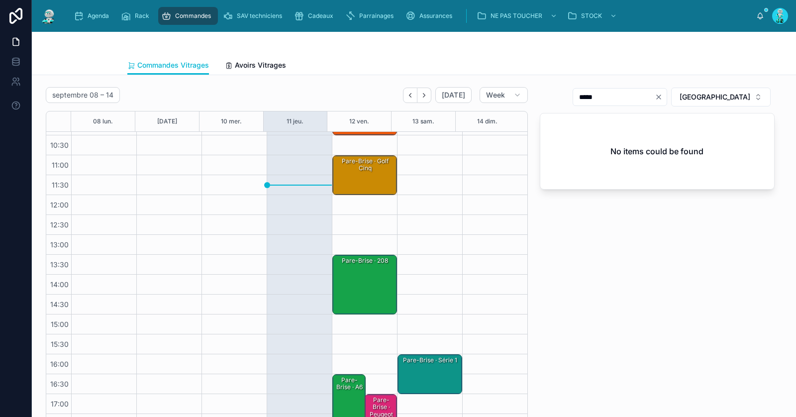
click at [435, 367] on div "Pare-Brise · Série 1" at bounding box center [431, 374] width 62 height 38
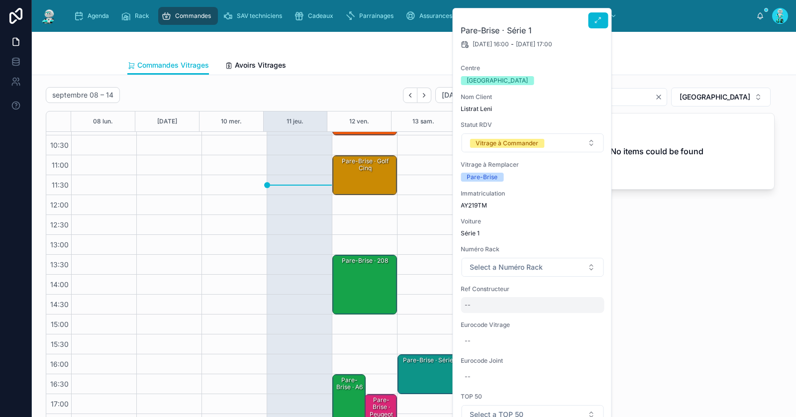
click at [483, 304] on div "--" at bounding box center [532, 305] width 143 height 16
type input "**********"
click at [590, 317] on button "submit" at bounding box center [587, 317] width 12 height 12
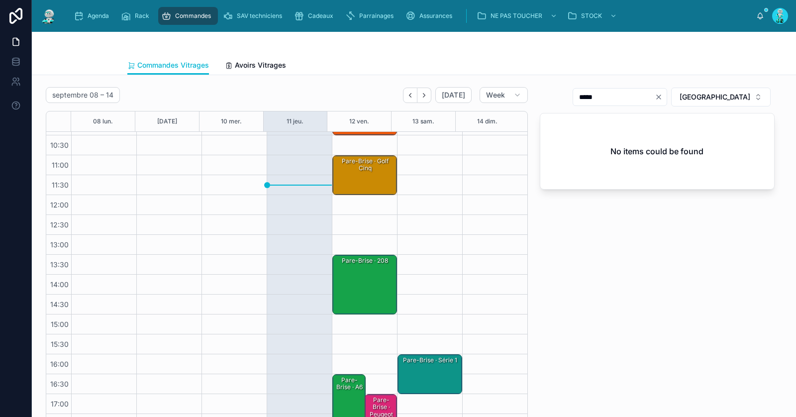
click at [663, 95] on icon "Clear" at bounding box center [659, 97] width 8 height 8
click at [667, 95] on input "text" at bounding box center [626, 97] width 82 height 14
paste input "**********"
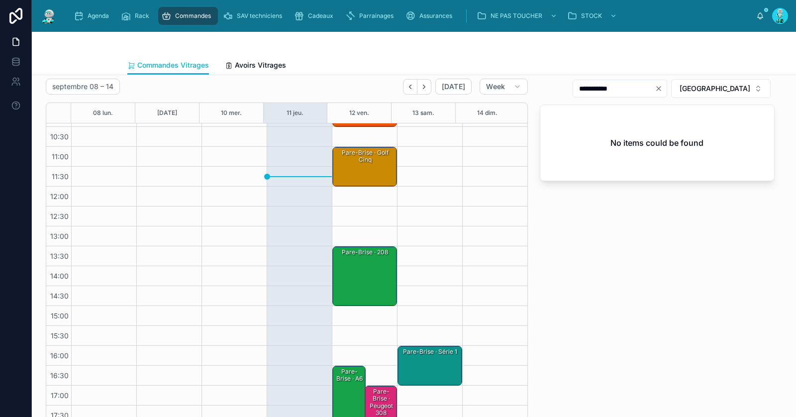
scroll to position [65, 0]
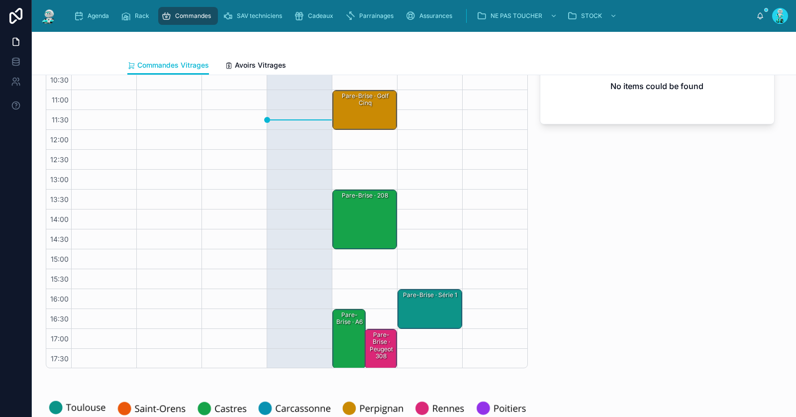
type input "**********"
click at [432, 300] on div "Pare-Brise · Série 1" at bounding box center [431, 309] width 62 height 38
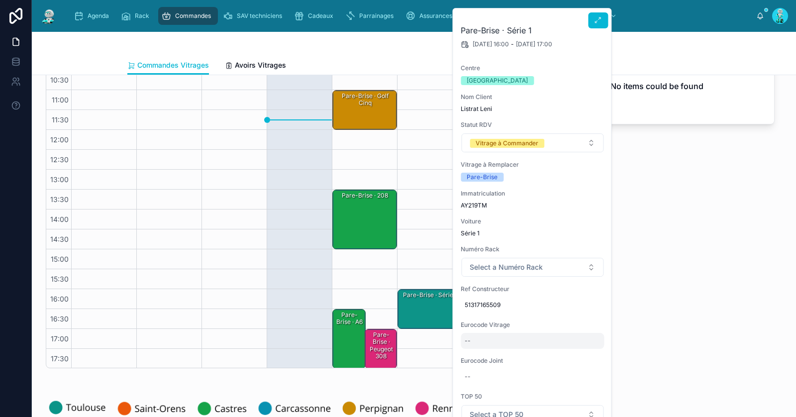
click at [512, 345] on div "--" at bounding box center [532, 341] width 143 height 16
type input "**********"
click at [589, 352] on icon "submit" at bounding box center [587, 353] width 8 height 8
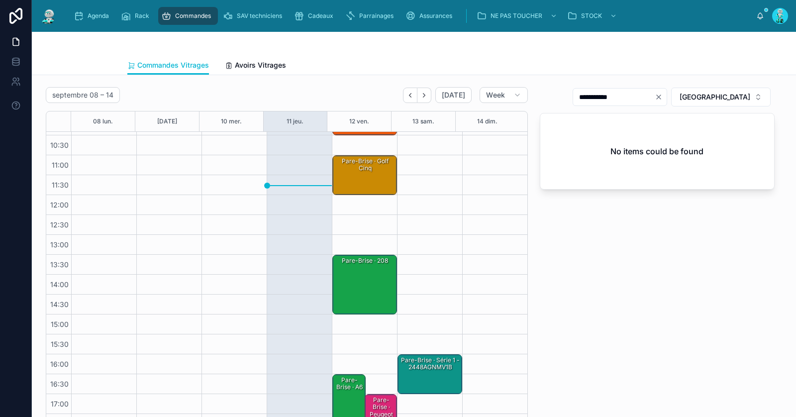
scroll to position [86, 0]
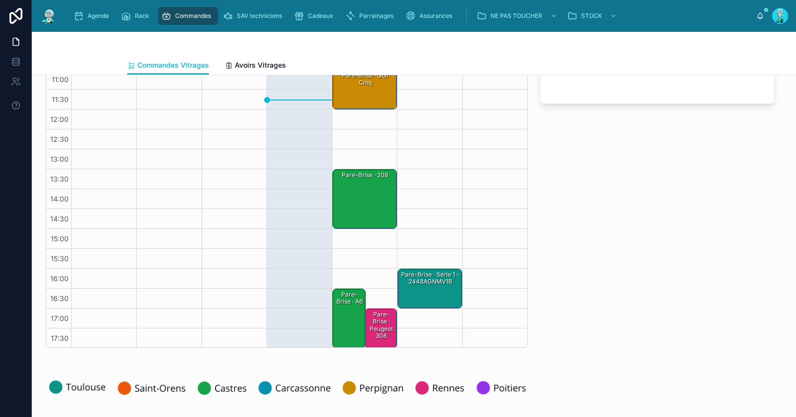
click at [423, 281] on div "Pare-Brise · Série 1 - 2448AGNMV1B" at bounding box center [431, 278] width 62 height 16
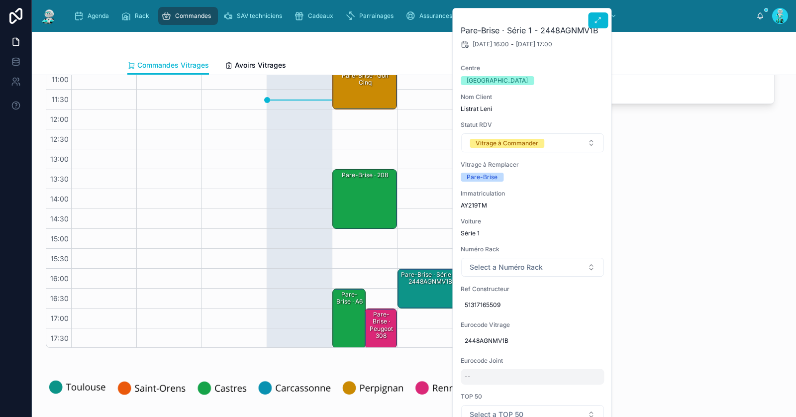
click at [490, 374] on div "--" at bounding box center [532, 377] width 143 height 16
type input "********"
click at [588, 390] on icon "submit" at bounding box center [587, 389] width 8 height 8
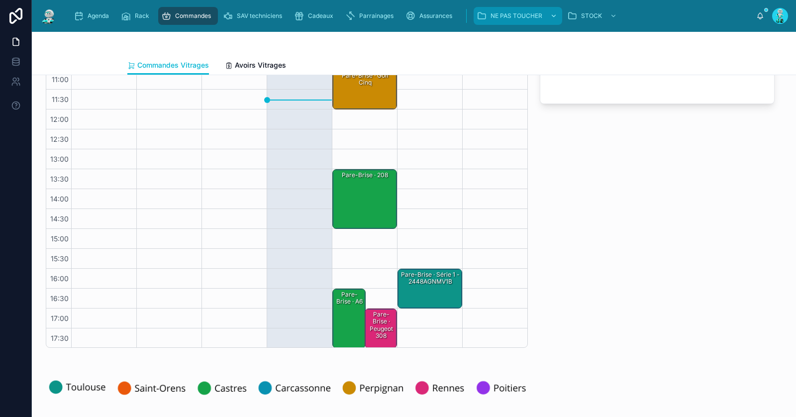
scroll to position [0, 0]
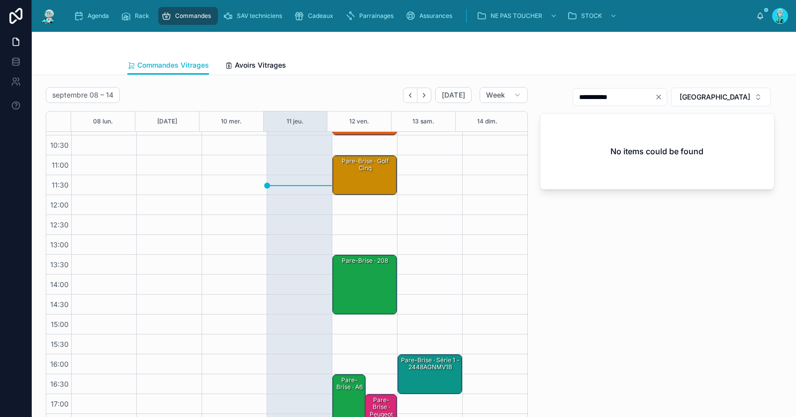
drag, startPoint x: 617, startPoint y: 97, endPoint x: 654, endPoint y: 100, distance: 37.4
click at [655, 100] on input "**********" at bounding box center [614, 97] width 82 height 14
type input "*****"
click at [423, 372] on div "Pare-Brise · Série 1 - 2448AGNMV1B" at bounding box center [431, 374] width 62 height 38
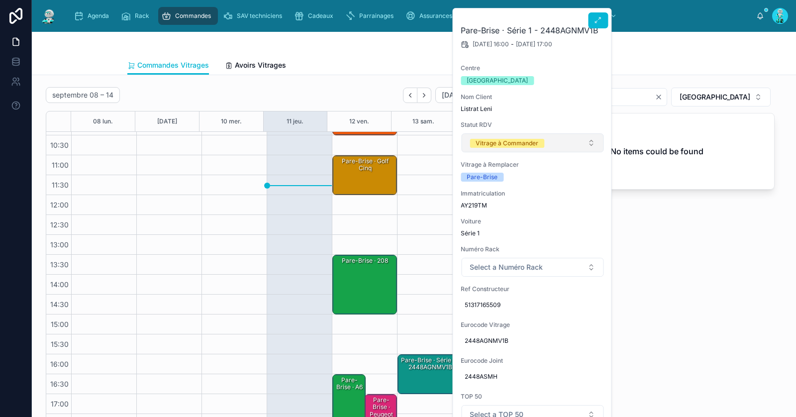
click at [520, 142] on div "Vitrage à Commander" at bounding box center [507, 143] width 63 height 9
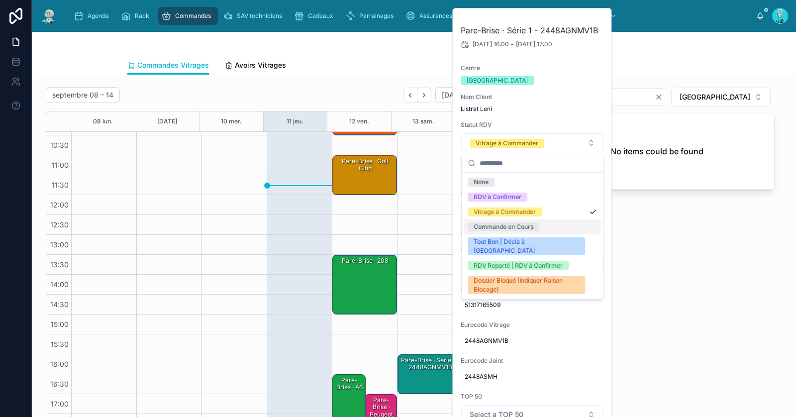
click at [521, 224] on div "Commande en Cours" at bounding box center [504, 226] width 60 height 9
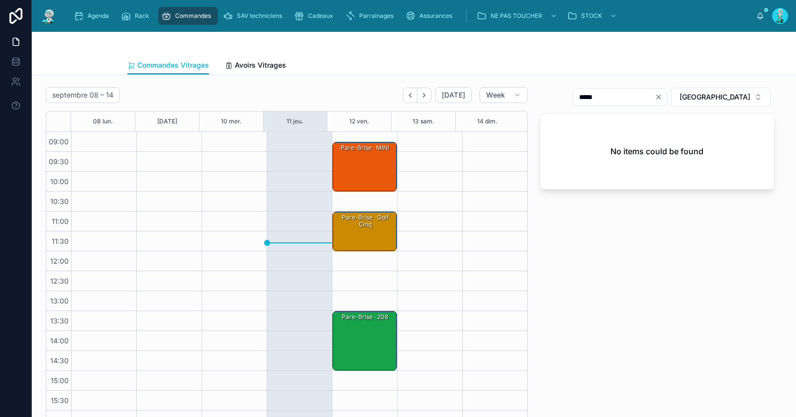
click at [366, 166] on div "Pare-Brise · MINI" at bounding box center [365, 167] width 62 height 48
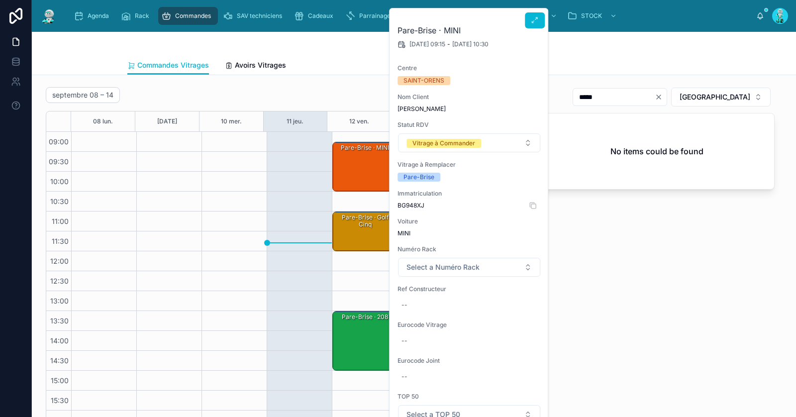
click at [411, 201] on span "BG948XJ" at bounding box center [469, 205] width 143 height 8
click at [410, 204] on span "BG948XJ" at bounding box center [469, 205] width 143 height 8
copy span "BG948XJ"
click at [449, 302] on div "--" at bounding box center [469, 305] width 143 height 16
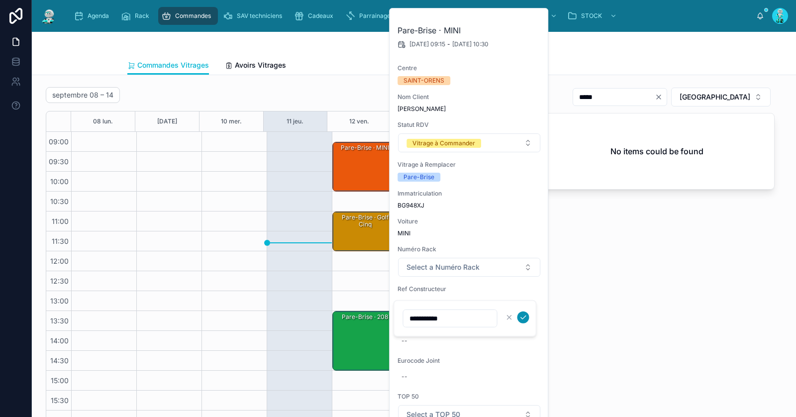
type input "**********"
click at [522, 318] on icon "submit" at bounding box center [523, 316] width 5 height 3
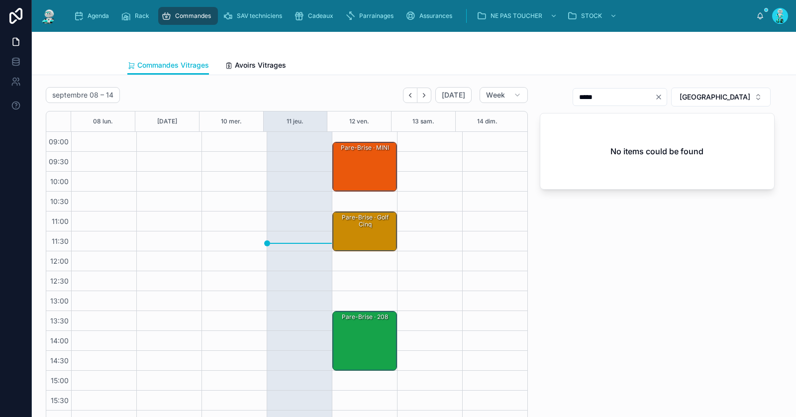
click at [374, 163] on div "Pare-Brise · MINI" at bounding box center [365, 167] width 62 height 48
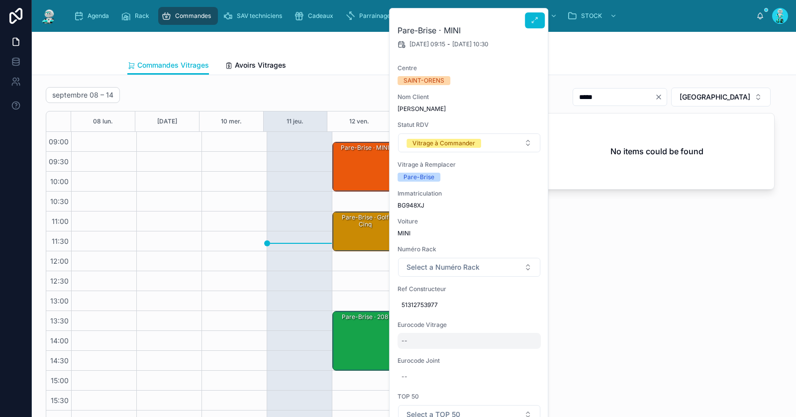
click at [434, 345] on div "--" at bounding box center [469, 341] width 143 height 16
type input "**********"
click at [523, 358] on button "submit" at bounding box center [523, 353] width 12 height 12
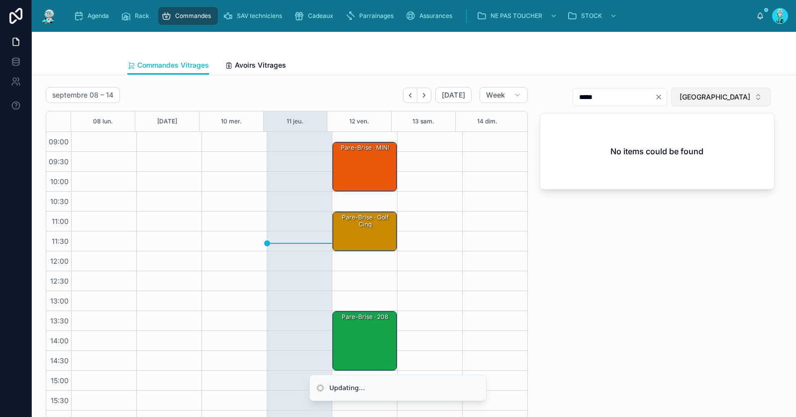
click at [709, 95] on span "[GEOGRAPHIC_DATA]" at bounding box center [715, 97] width 71 height 10
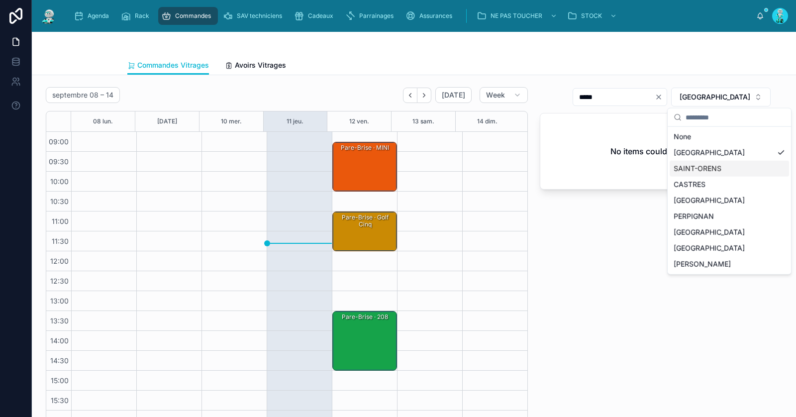
drag, startPoint x: 712, startPoint y: 168, endPoint x: 707, endPoint y: 164, distance: 6.7
click at [712, 168] on div "SAINT-ORENS" at bounding box center [729, 169] width 119 height 16
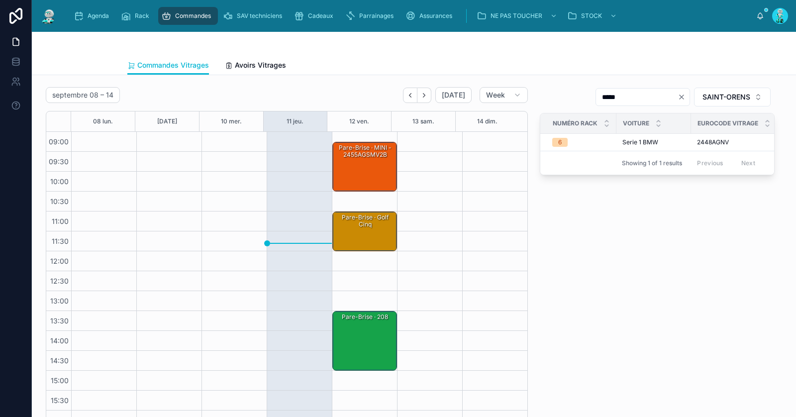
click at [678, 97] on icon "Clear" at bounding box center [682, 97] width 8 height 8
click at [655, 97] on input "text" at bounding box center [637, 97] width 82 height 14
paste input "**********"
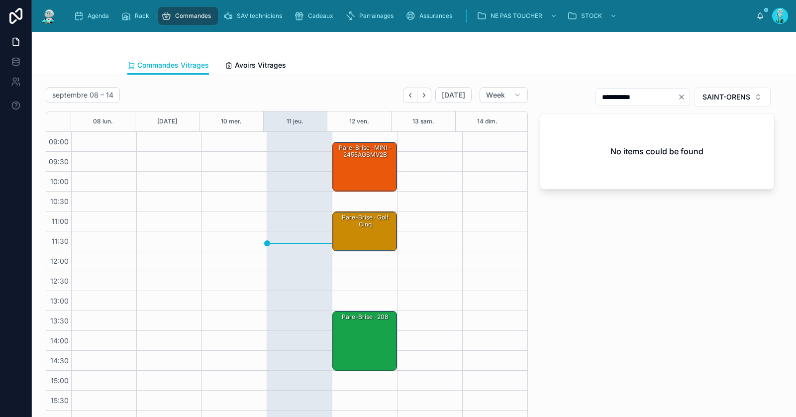
type input "**********"
click at [362, 157] on div "Pare-Brise · MINI - 2455AGSMV2B" at bounding box center [365, 151] width 62 height 16
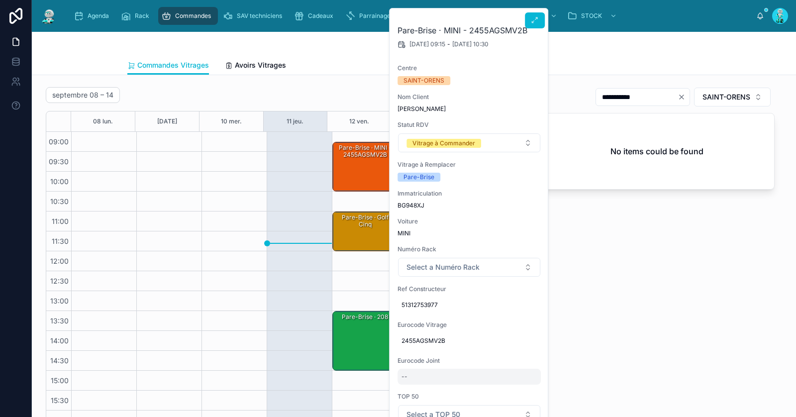
click at [437, 377] on div "--" at bounding box center [469, 377] width 143 height 16
type input "*********"
click at [522, 387] on icon "submit" at bounding box center [523, 389] width 8 height 8
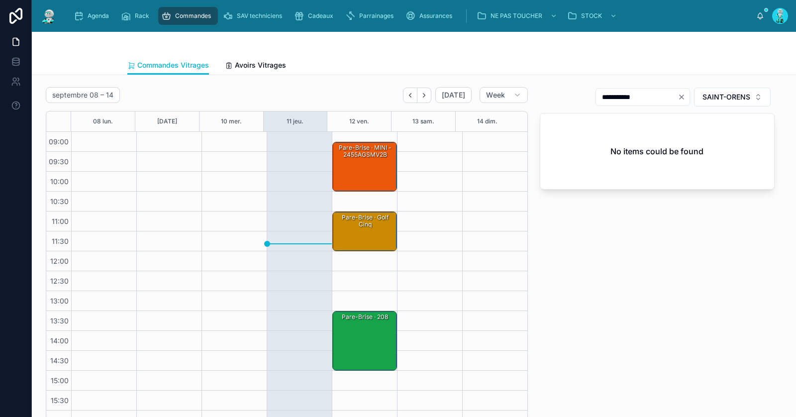
click at [362, 169] on div "Pare-Brise · MINI - 2455AGSMV2B" at bounding box center [365, 167] width 62 height 48
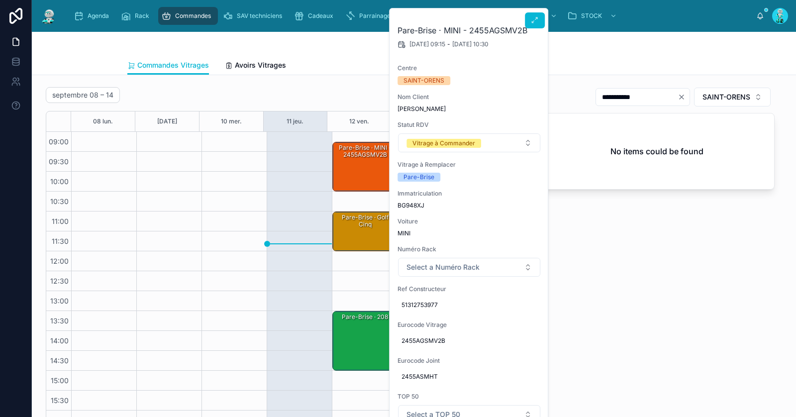
drag, startPoint x: 433, startPoint y: 144, endPoint x: 435, endPoint y: 152, distance: 8.1
click at [433, 144] on div "Vitrage à Commander" at bounding box center [443, 143] width 63 height 9
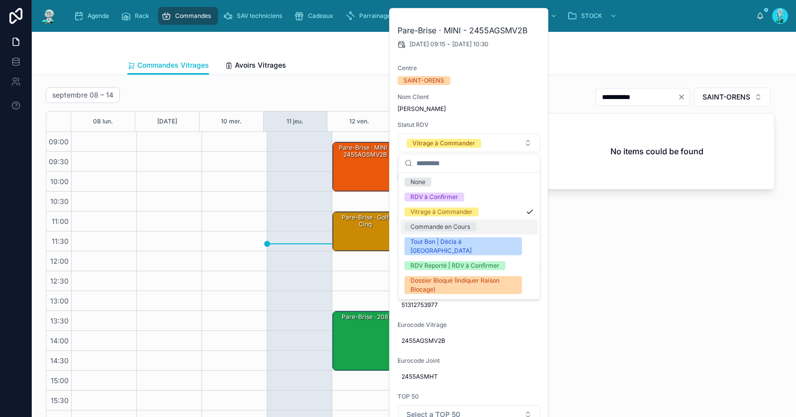
click at [475, 227] on span "Commande en Cours" at bounding box center [440, 226] width 72 height 9
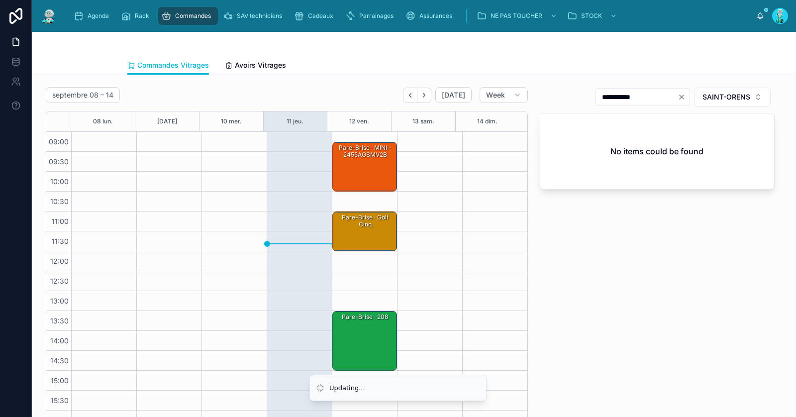
click at [550, 241] on div "**********" at bounding box center [657, 260] width 247 height 354
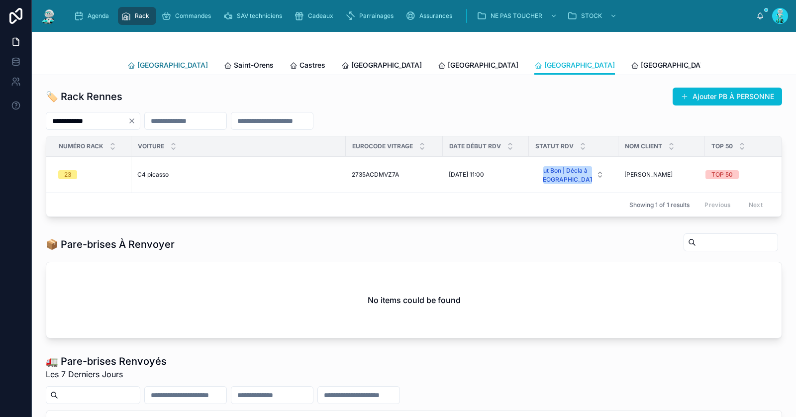
click at [150, 65] on span "[GEOGRAPHIC_DATA]" at bounding box center [172, 65] width 71 height 10
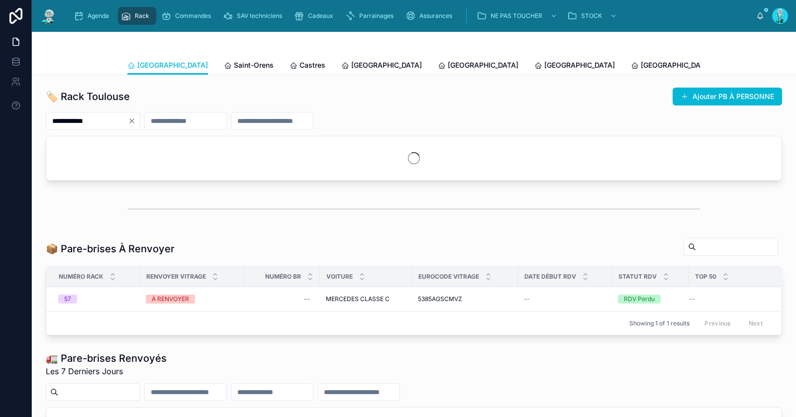
click at [136, 121] on icon "Clear" at bounding box center [132, 121] width 8 height 8
click at [128, 121] on input "text" at bounding box center [87, 121] width 82 height 14
paste input "**********"
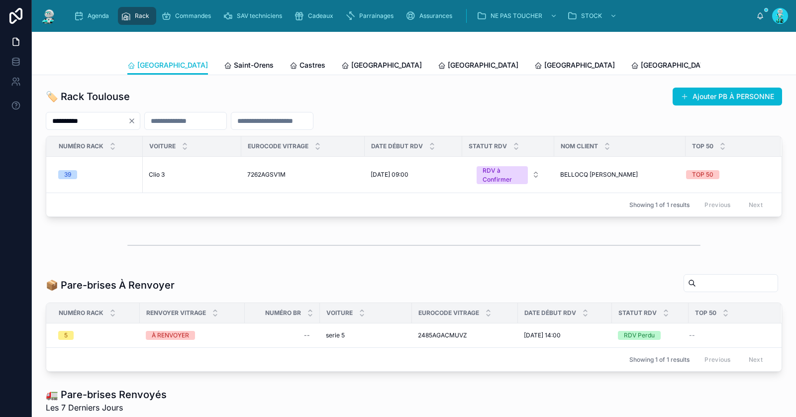
type input "**********"
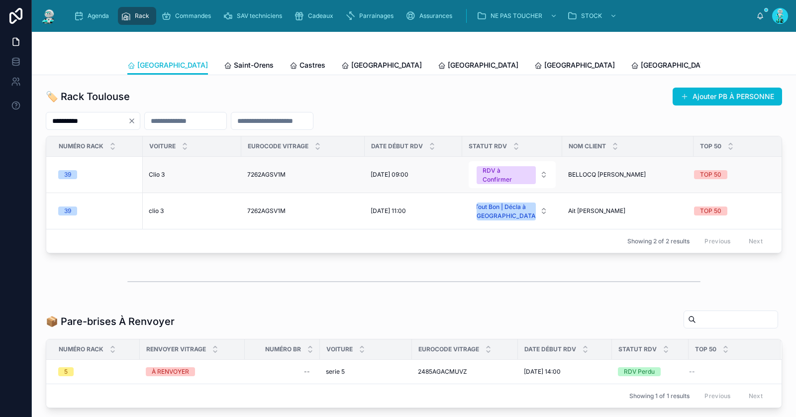
click at [160, 174] on span "Clio 3" at bounding box center [157, 175] width 16 height 8
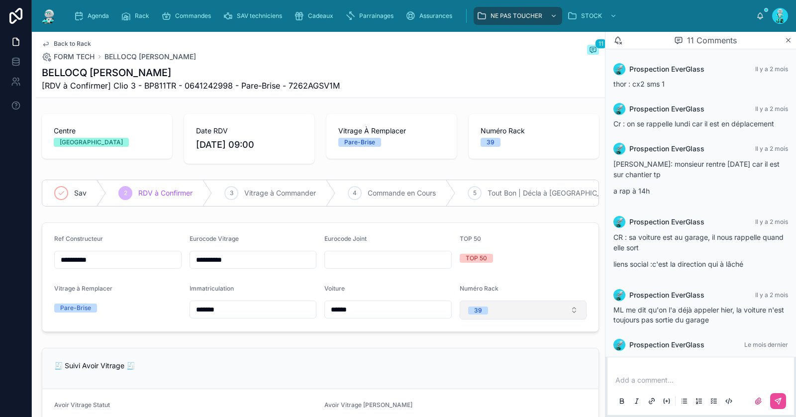
click at [479, 315] on span "39" at bounding box center [478, 310] width 20 height 10
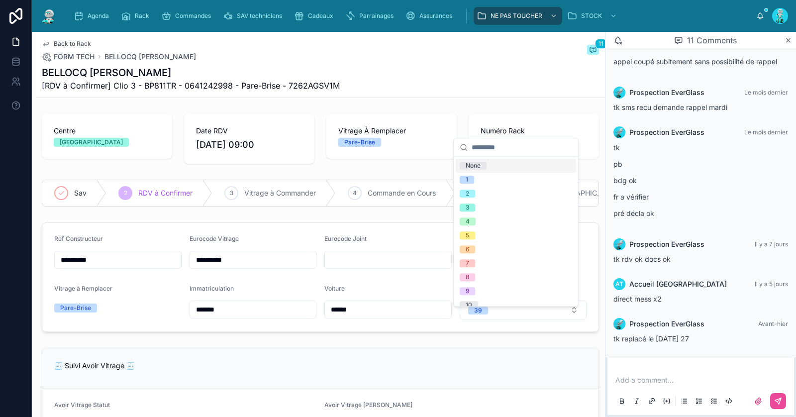
click at [480, 164] on div "None" at bounding box center [473, 166] width 15 height 8
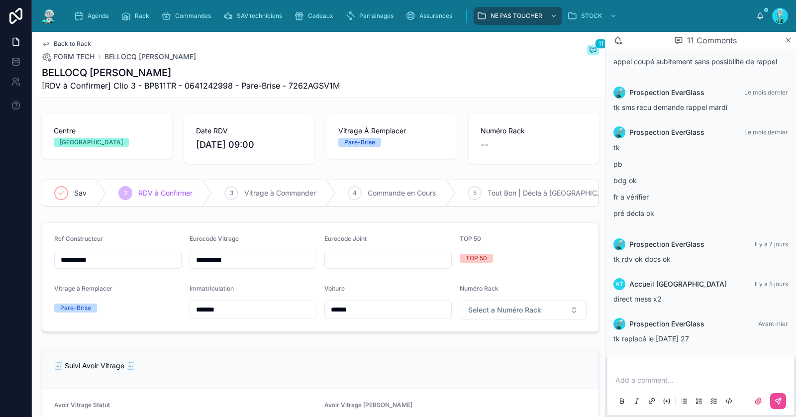
click at [74, 42] on span "Back to Rack" at bounding box center [72, 44] width 37 height 8
